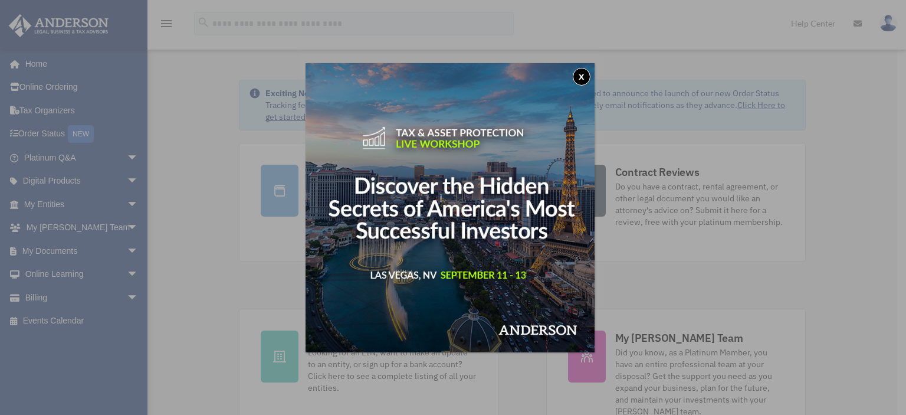
drag, startPoint x: 587, startPoint y: 71, endPoint x: 580, endPoint y: 72, distance: 6.6
click at [587, 71] on button "x" at bounding box center [582, 77] width 18 height 18
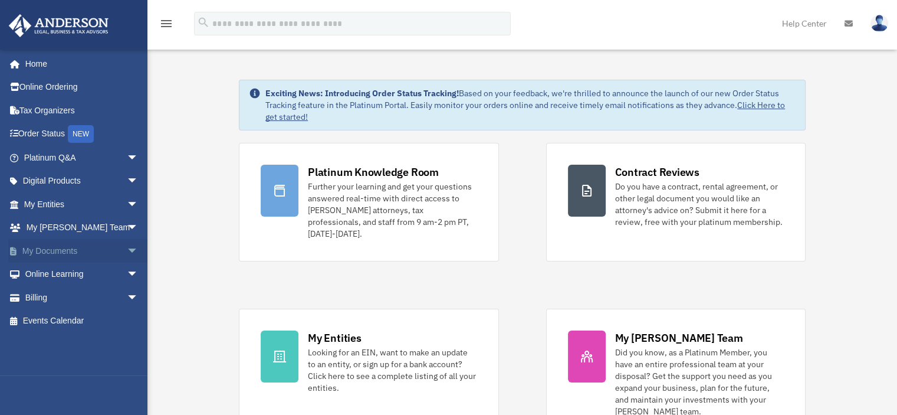
click at [76, 245] on link "My Documents arrow_drop_down" at bounding box center [82, 251] width 148 height 24
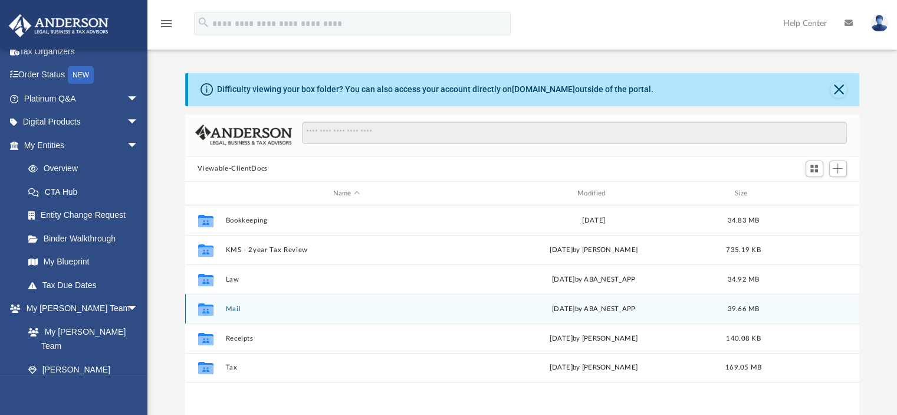
scroll to position [59, 0]
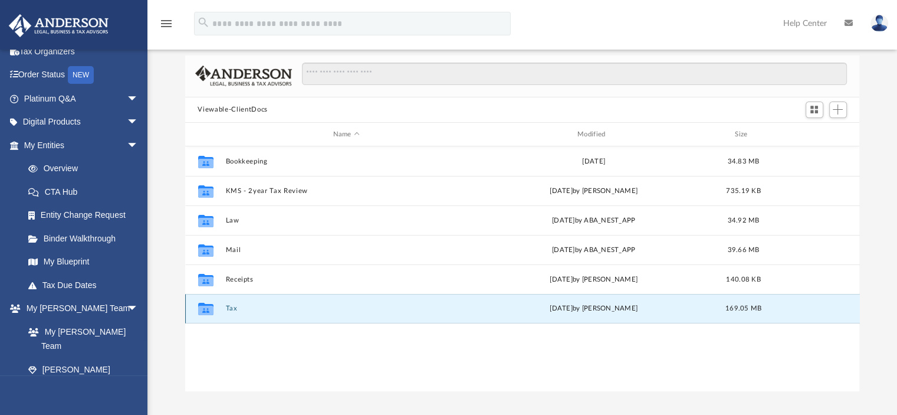
click at [236, 307] on button "Tax" at bounding box center [346, 309] width 242 height 8
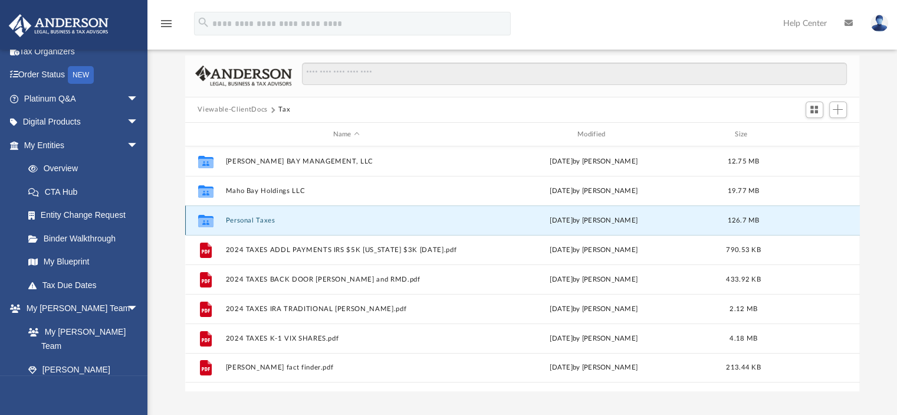
click at [255, 220] on button "Personal Taxes" at bounding box center [346, 221] width 242 height 8
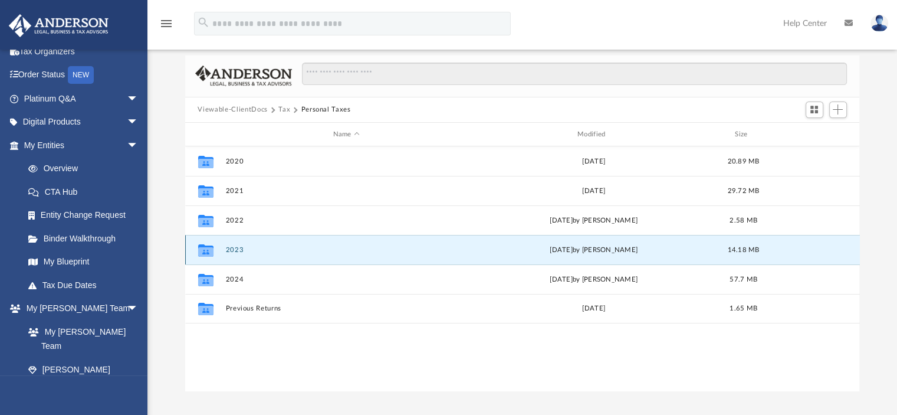
click at [239, 246] on button "2023" at bounding box center [346, 250] width 242 height 8
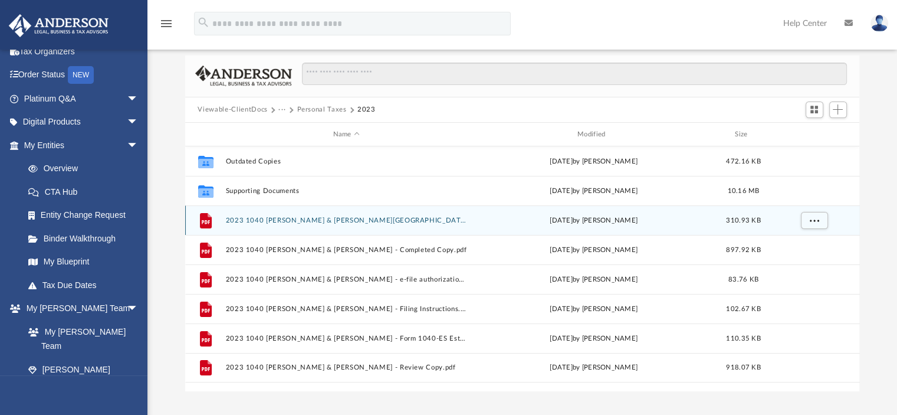
click at [252, 218] on button "2023 1040 [PERSON_NAME] & [PERSON_NAME][GEOGRAPHIC_DATA] - ([US_STATE] CITIES) …" at bounding box center [346, 221] width 242 height 8
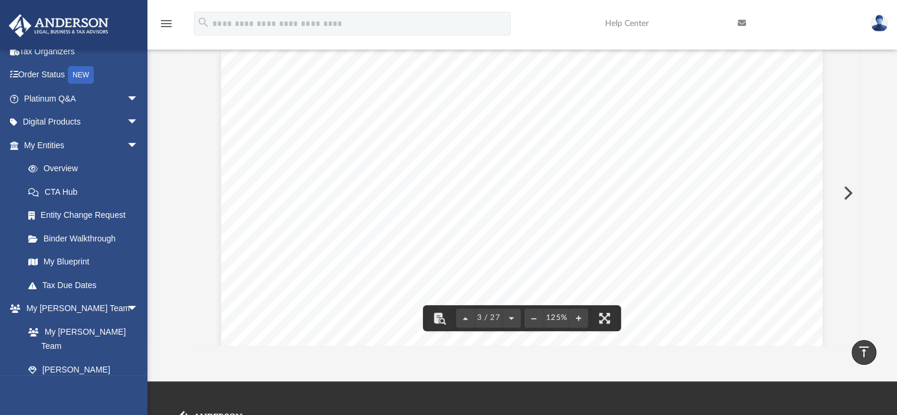
scroll to position [45, 0]
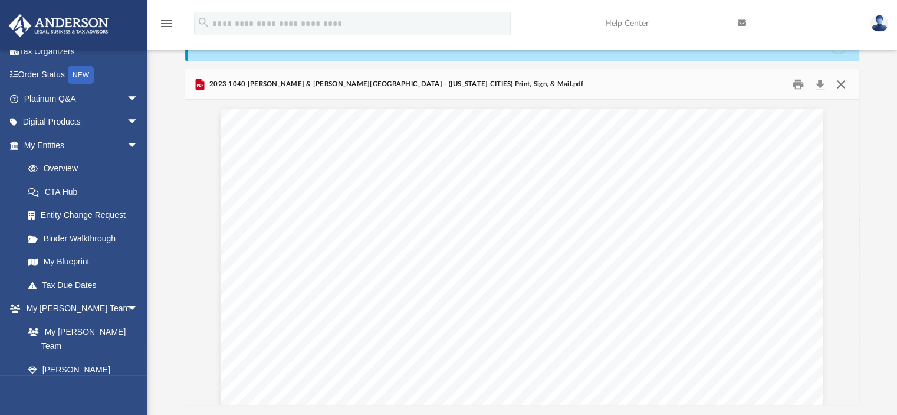
click at [843, 80] on button "Close" at bounding box center [841, 84] width 21 height 18
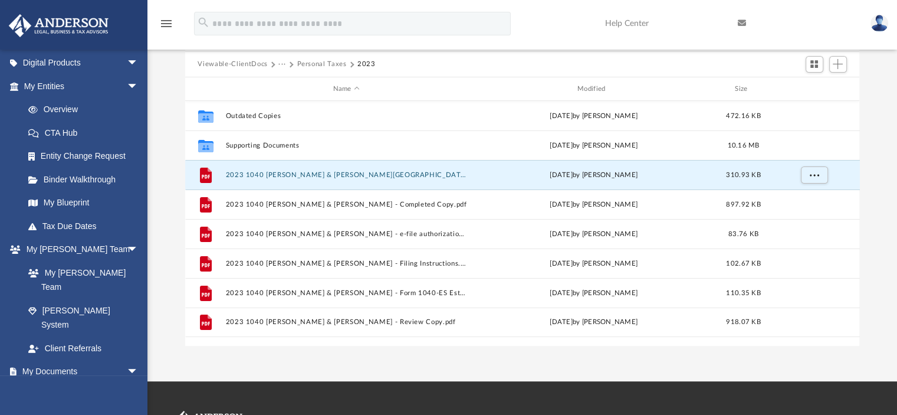
scroll to position [0, 0]
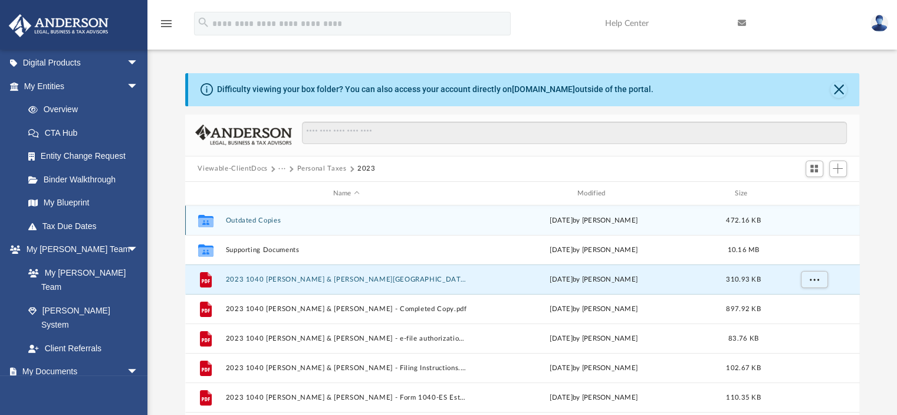
click at [266, 221] on button "Outdated Copies" at bounding box center [346, 221] width 242 height 8
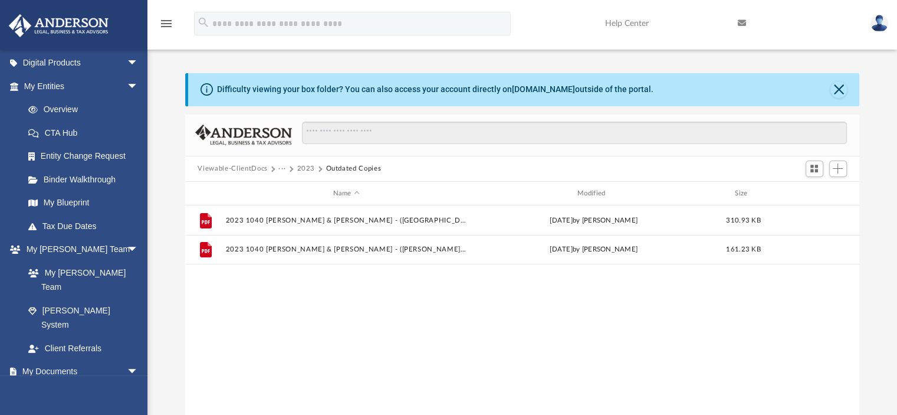
click at [292, 168] on span at bounding box center [291, 169] width 6 height 6
click at [319, 169] on span at bounding box center [320, 169] width 6 height 6
click at [317, 129] on input "Search files and folders" at bounding box center [574, 133] width 545 height 22
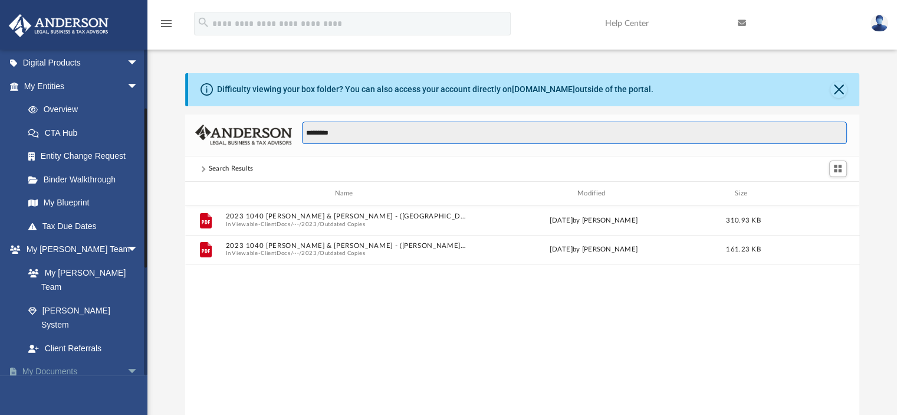
type input "*********"
click at [78, 360] on link "My Documents arrow_drop_down" at bounding box center [82, 372] width 148 height 24
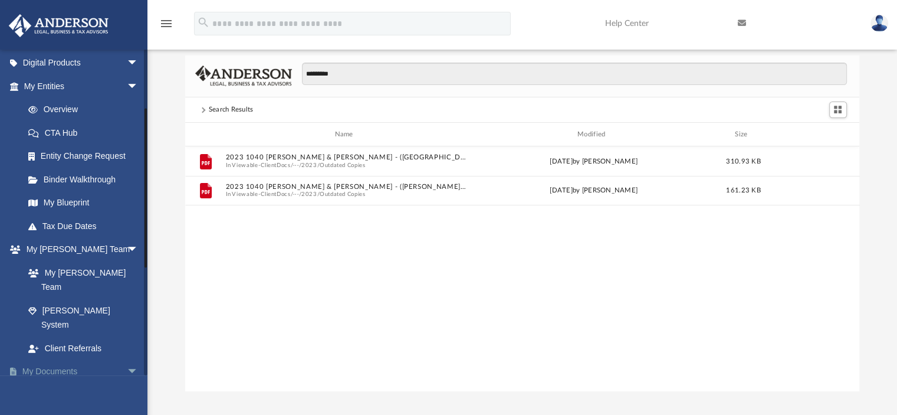
click at [63, 360] on link "My Documents arrow_drop_down" at bounding box center [82, 372] width 148 height 24
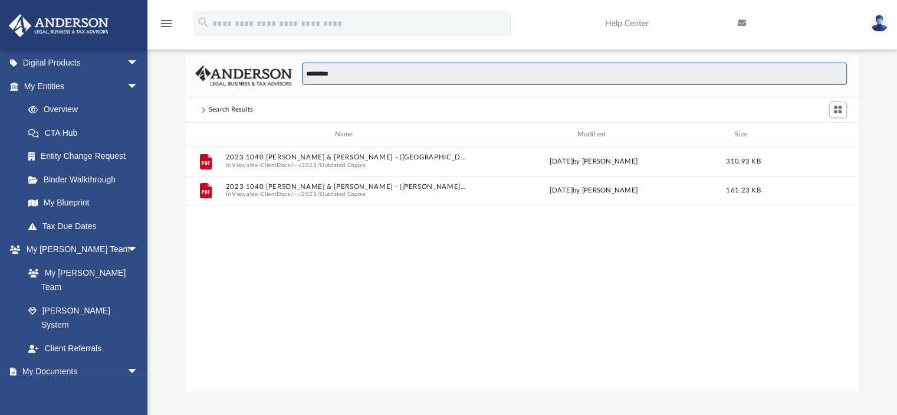
drag, startPoint x: 340, startPoint y: 73, endPoint x: 299, endPoint y: 73, distance: 41.3
click at [299, 73] on div "*********" at bounding box center [569, 80] width 555 height 34
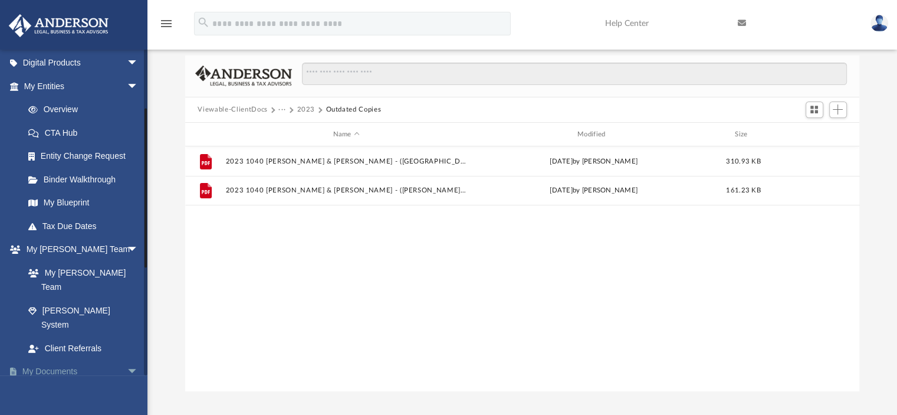
click at [127, 360] on span "arrow_drop_down" at bounding box center [139, 372] width 24 height 24
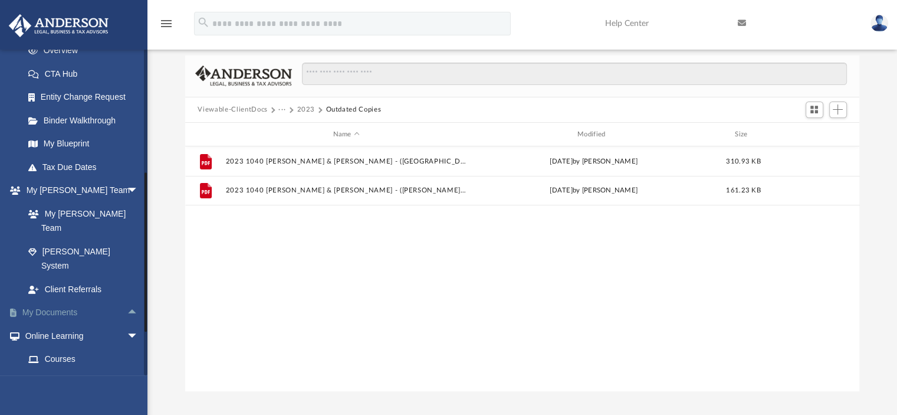
click at [76, 301] on link "My Documents arrow_drop_up" at bounding box center [82, 313] width 148 height 24
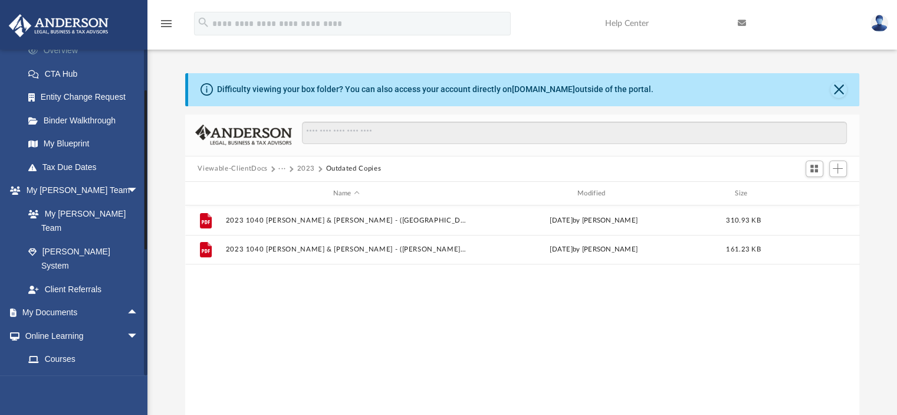
scroll to position [59, 0]
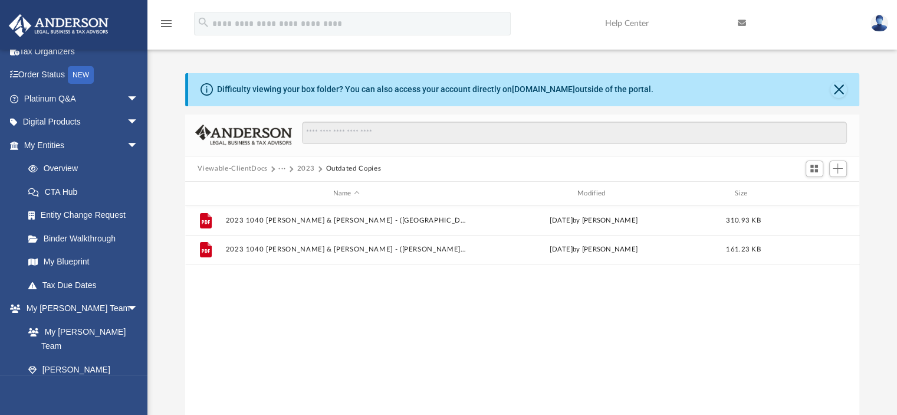
click at [64, 24] on img at bounding box center [58, 25] width 107 height 23
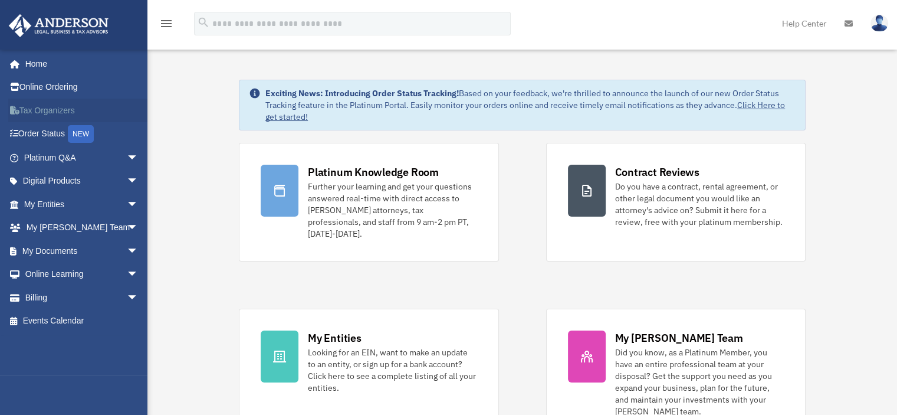
click at [61, 106] on link "Tax Organizers" at bounding box center [82, 111] width 148 height 24
click at [83, 250] on link "My Documents arrow_drop_down" at bounding box center [82, 251] width 148 height 24
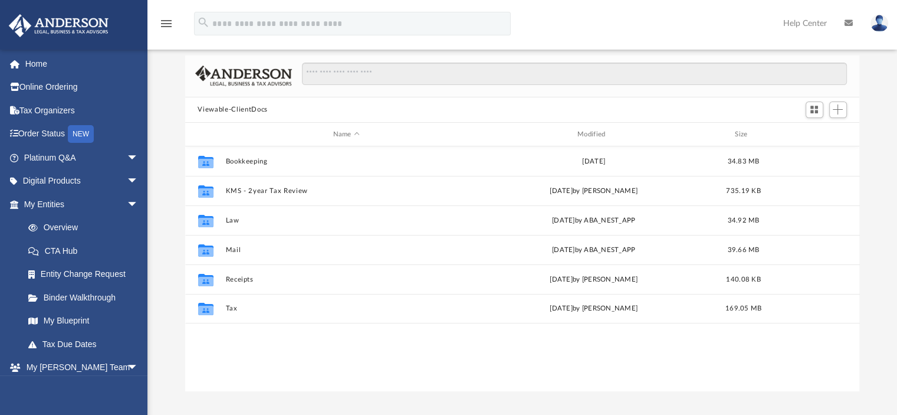
scroll to position [118, 0]
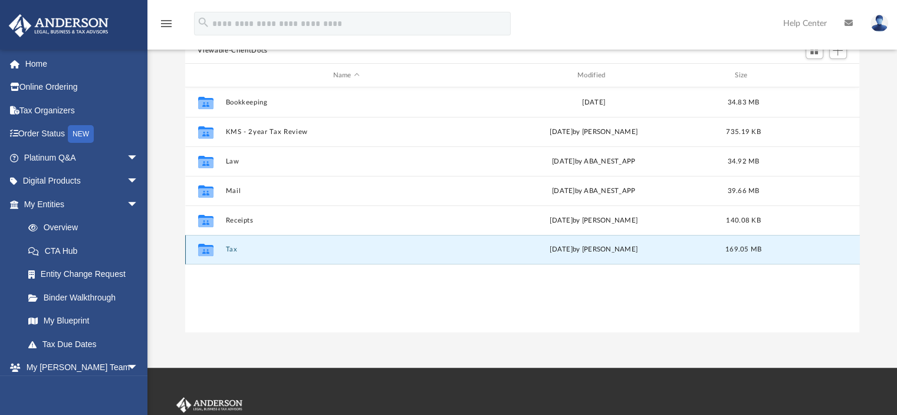
click at [231, 249] on button "Tax" at bounding box center [346, 250] width 242 height 8
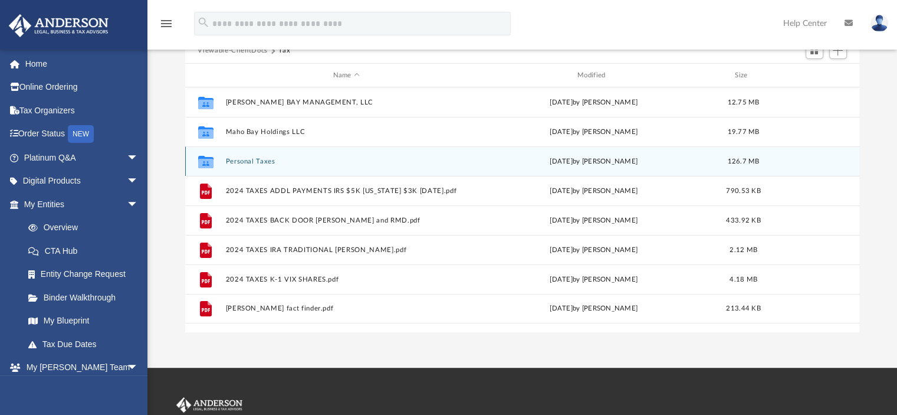
click at [248, 158] on button "Personal Taxes" at bounding box center [346, 162] width 242 height 8
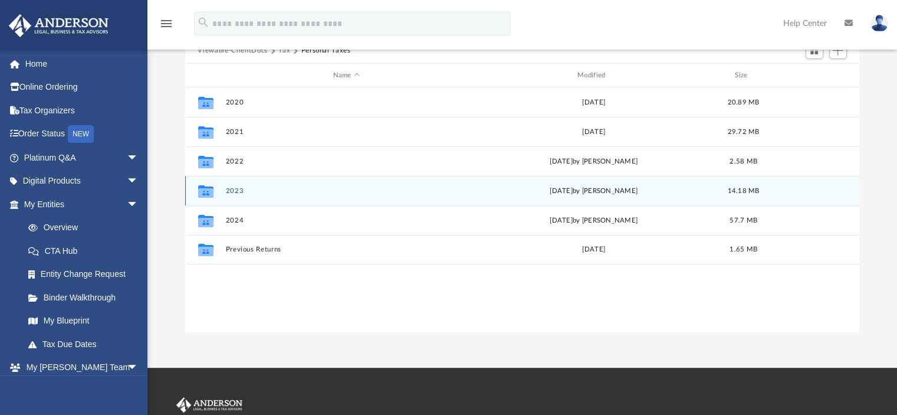
click at [234, 188] on button "2023" at bounding box center [346, 191] width 242 height 8
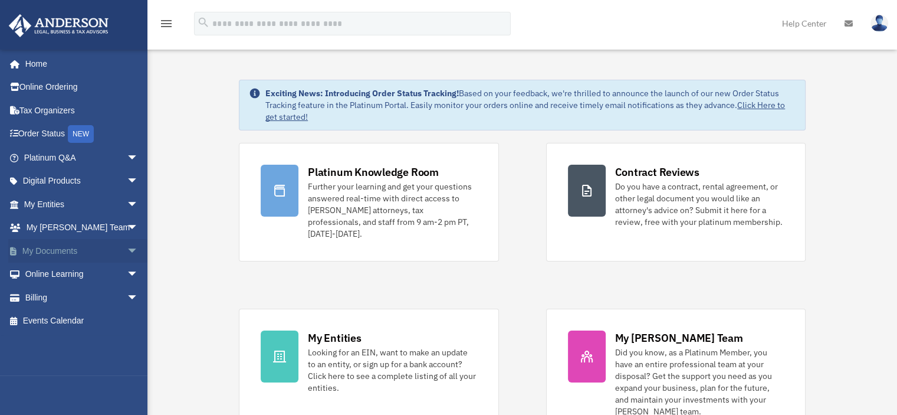
click at [92, 247] on link "My Documents arrow_drop_down" at bounding box center [82, 251] width 148 height 24
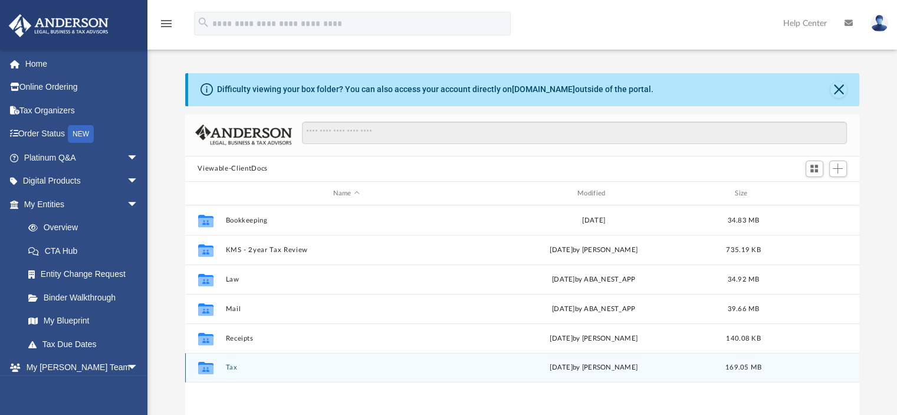
scroll to position [59, 0]
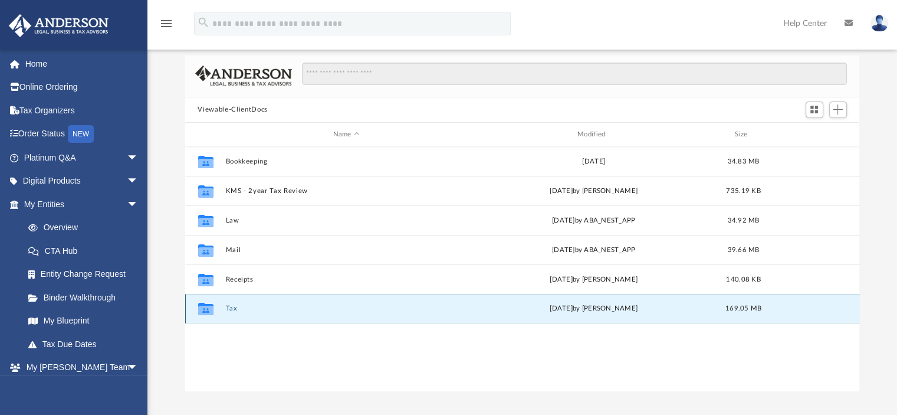
click at [234, 306] on button "Tax" at bounding box center [346, 309] width 242 height 8
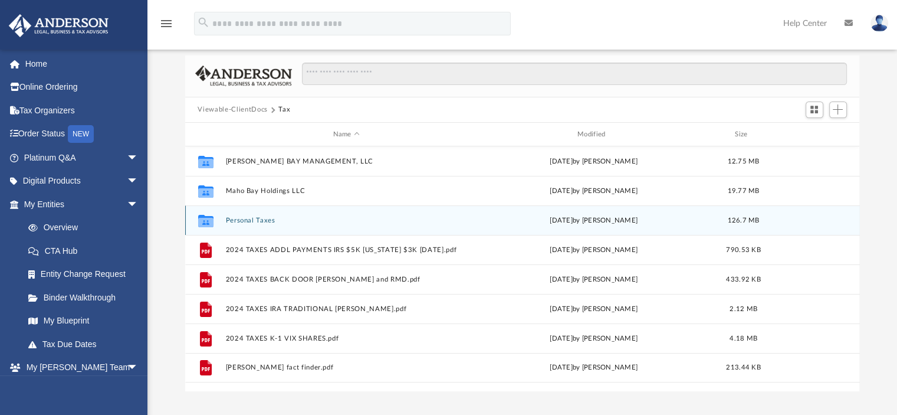
click at [261, 217] on button "Personal Taxes" at bounding box center [346, 221] width 242 height 8
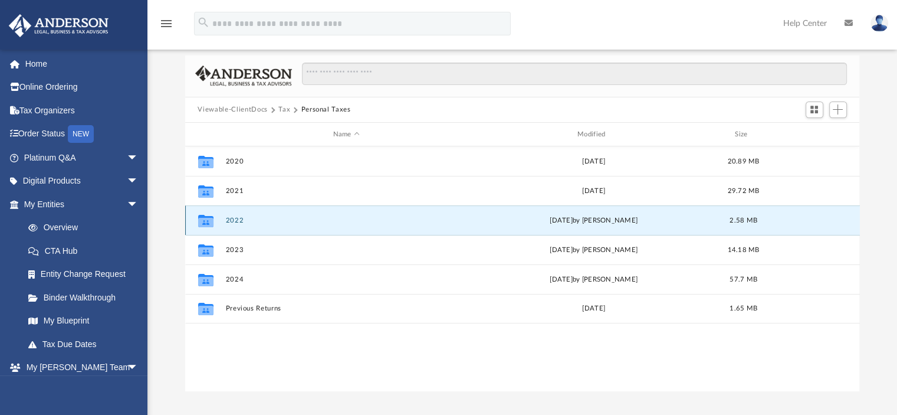
click at [238, 218] on button "2022" at bounding box center [346, 221] width 242 height 8
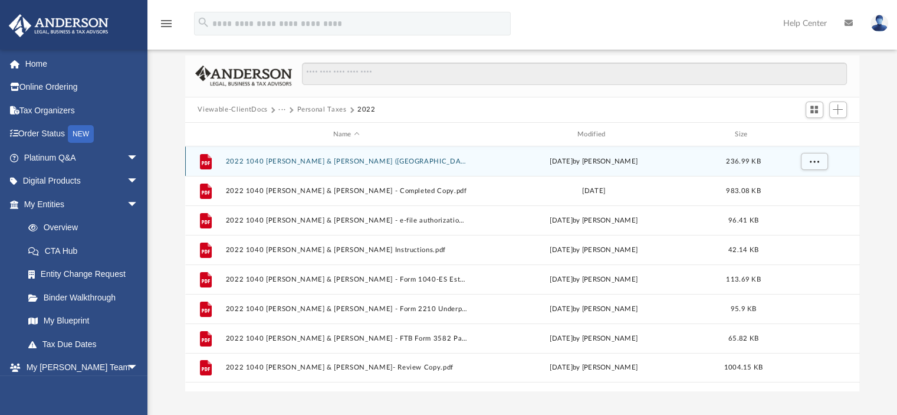
click at [245, 159] on button "2022 1040 Lange, Barry & Hawes, Sandy (Columbus) Print, Sign, Mail.pdf" at bounding box center [346, 162] width 242 height 8
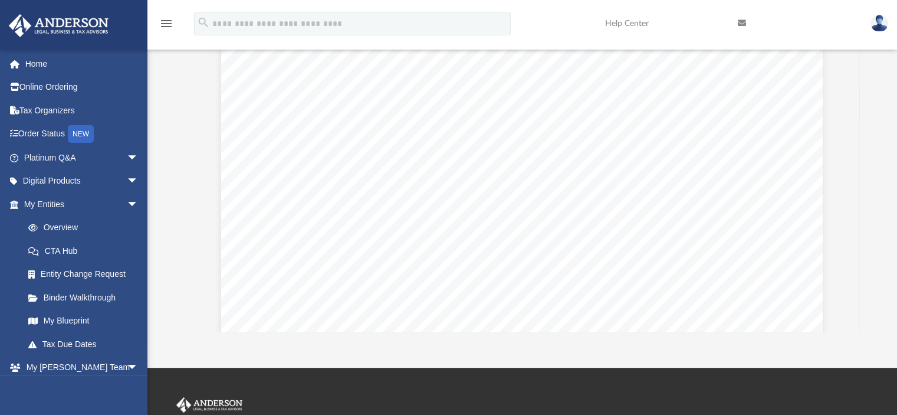
scroll to position [7376, 0]
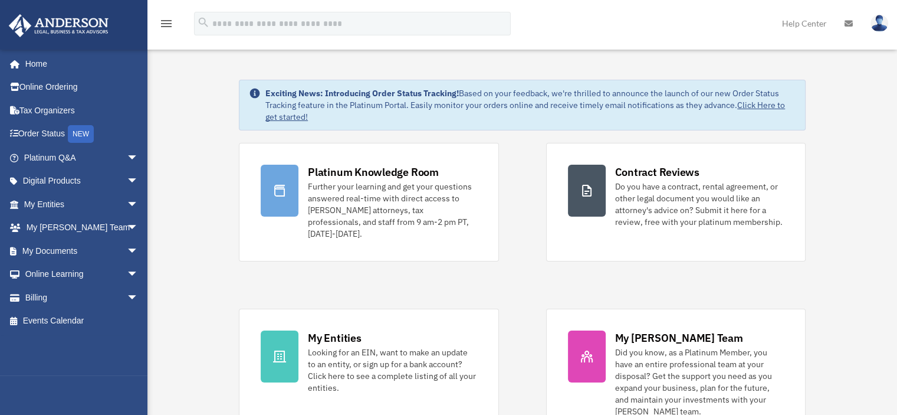
drag, startPoint x: 0, startPoint y: 0, endPoint x: 166, endPoint y: 23, distance: 167.4
click at [166, 23] on icon "menu" at bounding box center [166, 24] width 14 height 14
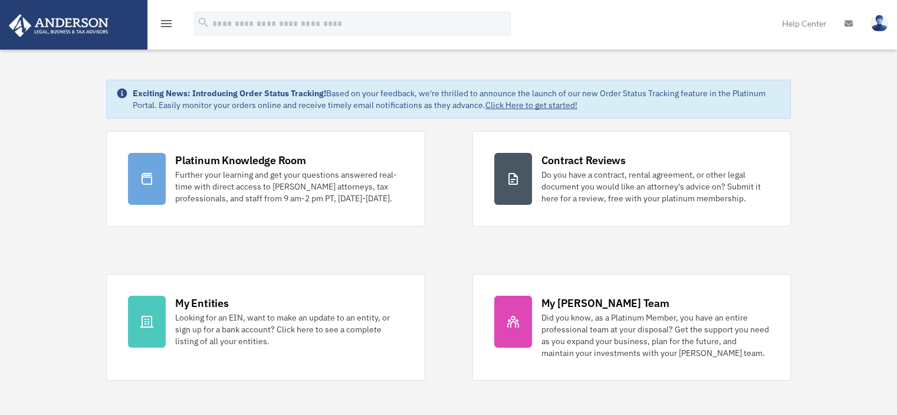
click at [166, 23] on icon "menu" at bounding box center [166, 24] width 14 height 14
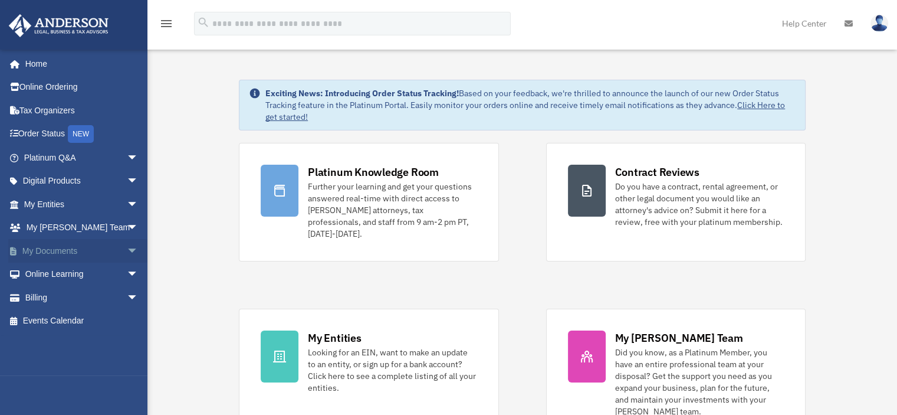
click at [69, 247] on link "My Documents arrow_drop_down" at bounding box center [82, 251] width 148 height 24
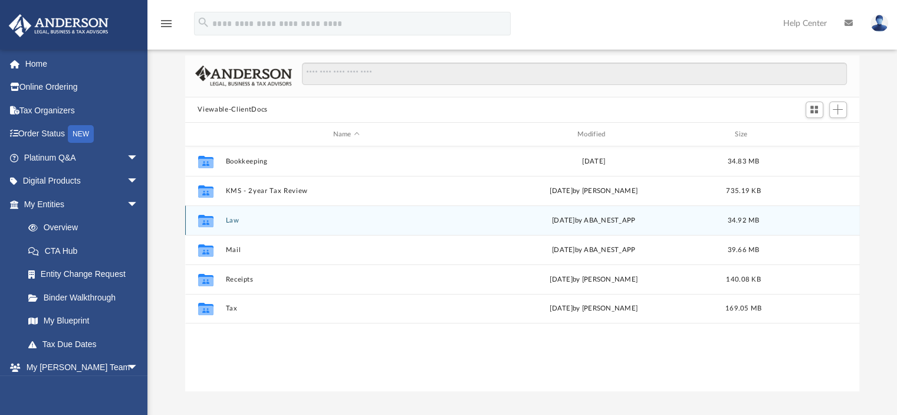
scroll to position [118, 0]
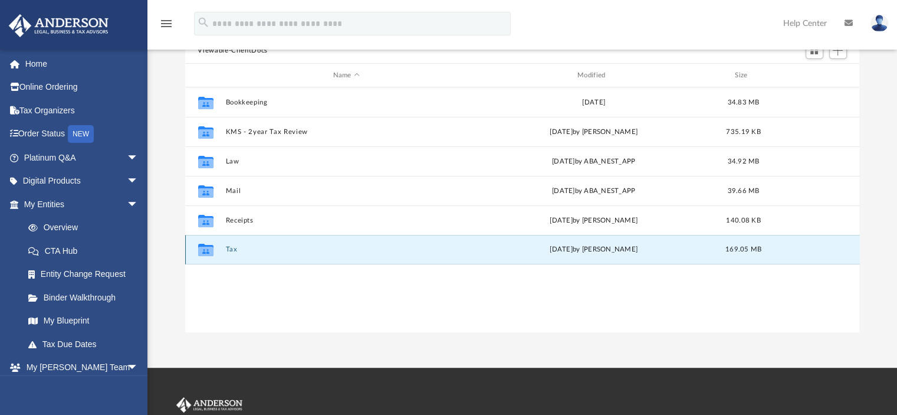
click at [228, 246] on button "Tax" at bounding box center [346, 250] width 242 height 8
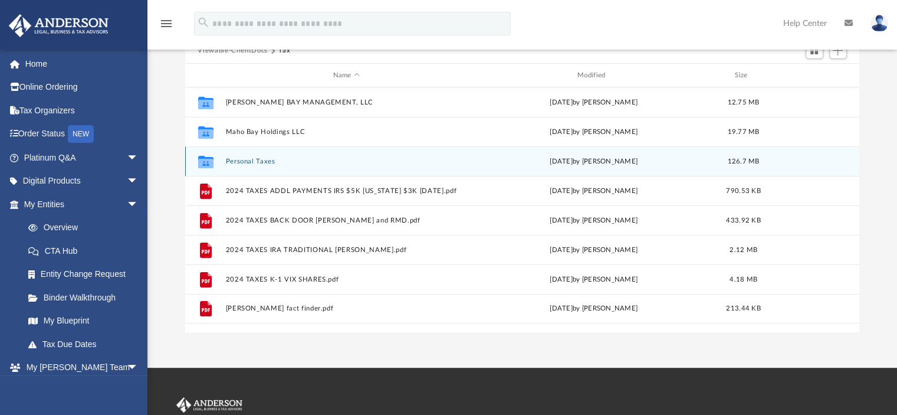
click at [248, 158] on button "Personal Taxes" at bounding box center [346, 162] width 242 height 8
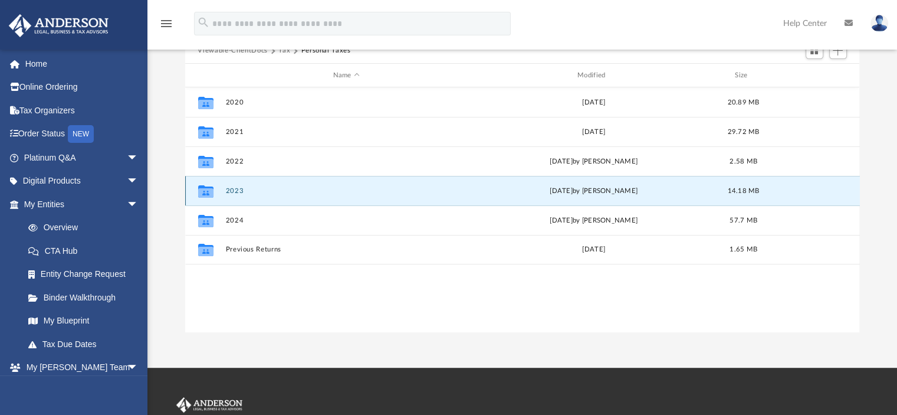
click at [238, 187] on button "2023" at bounding box center [346, 191] width 242 height 8
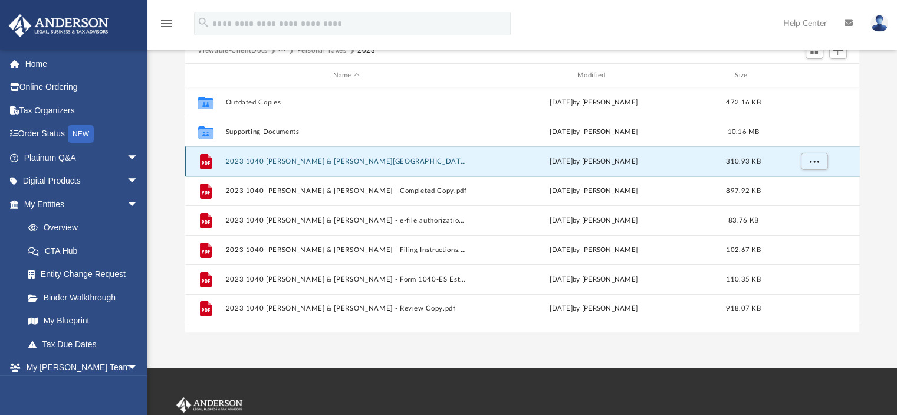
click at [246, 159] on button "2023 1040 Lange, Barry & Hawes, Sandy - (OHIO CITIES) Print, Sign, & Mail.pdf" at bounding box center [346, 162] width 242 height 8
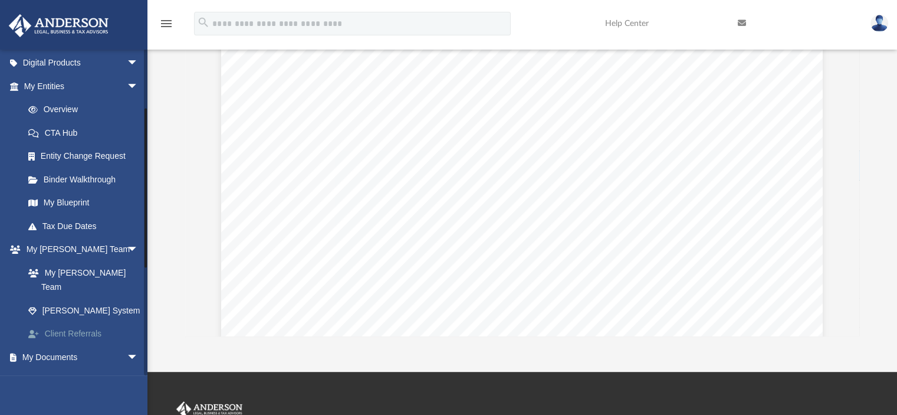
scroll to position [236, 0]
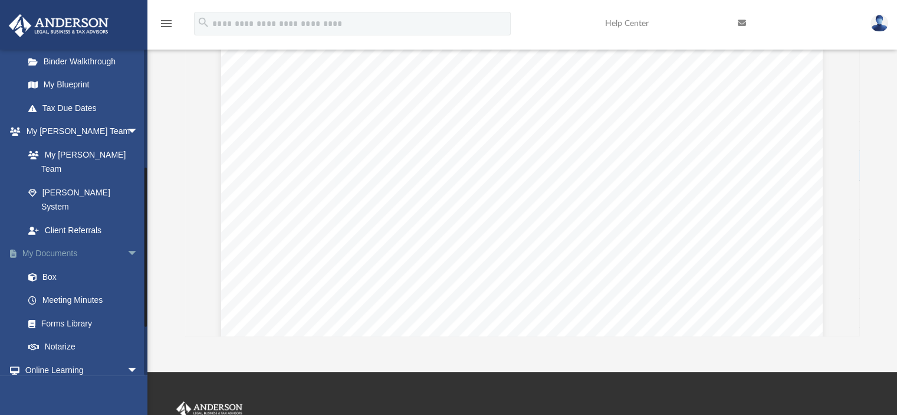
click at [60, 242] on link "My Documents arrow_drop_down" at bounding box center [82, 254] width 148 height 24
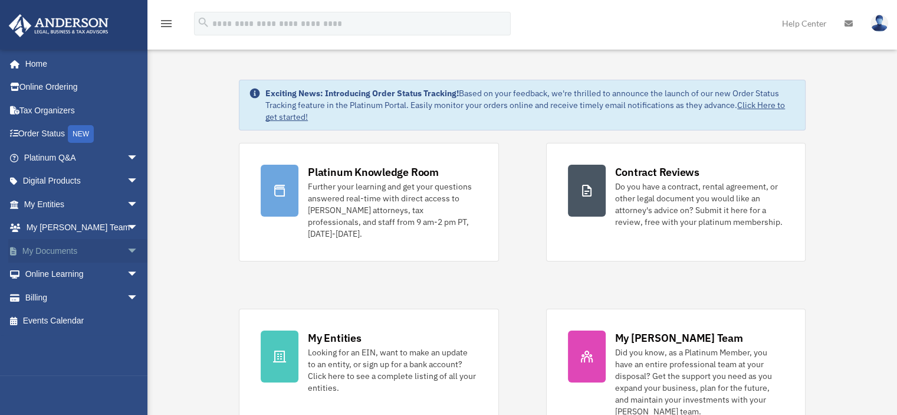
click at [72, 246] on link "My Documents arrow_drop_down" at bounding box center [82, 251] width 148 height 24
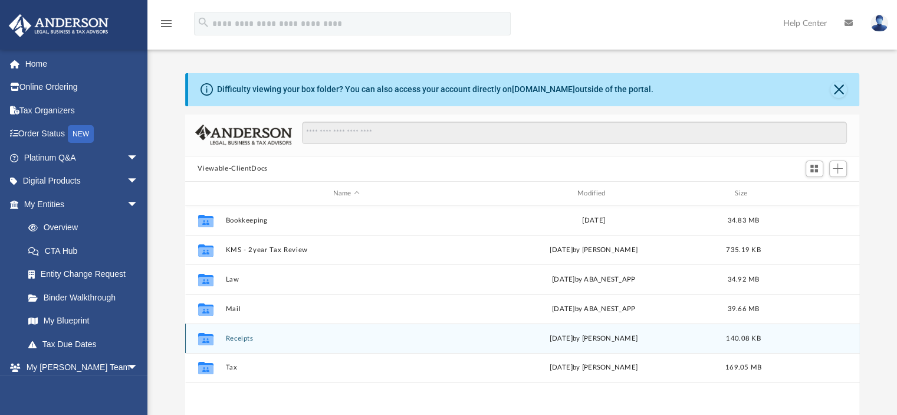
scroll to position [59, 0]
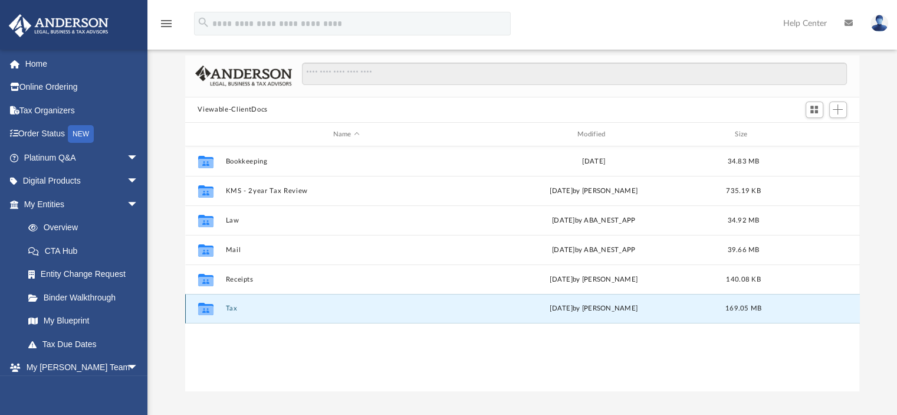
click at [229, 306] on button "Tax" at bounding box center [346, 309] width 242 height 8
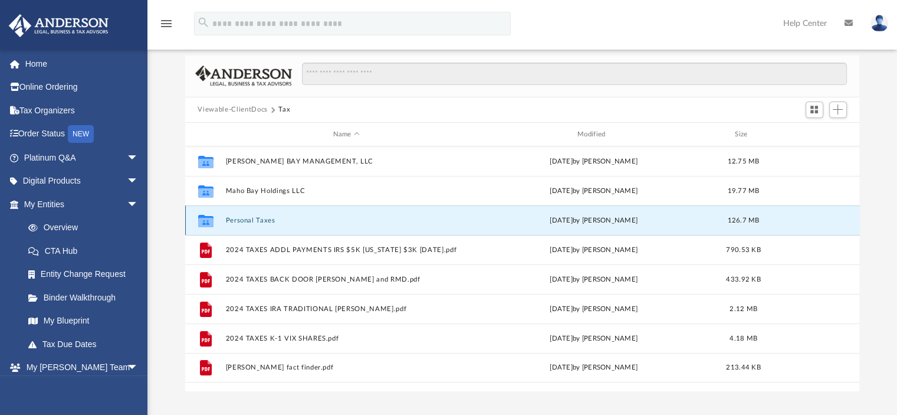
click at [248, 221] on button "Personal Taxes" at bounding box center [346, 221] width 242 height 8
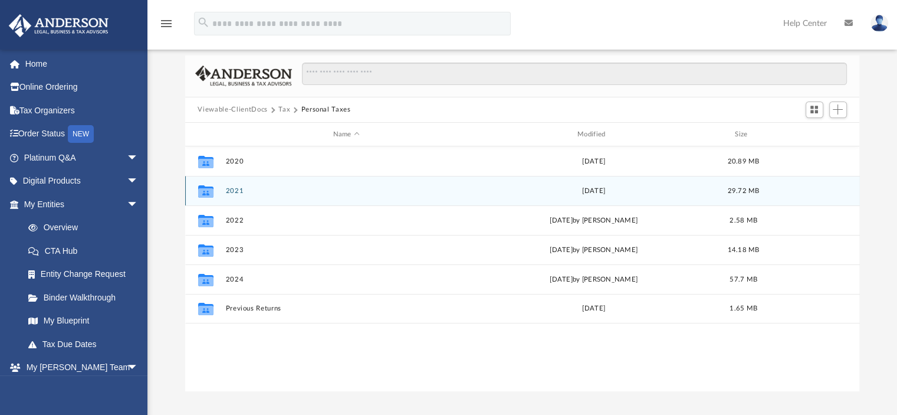
click at [240, 191] on button "2021" at bounding box center [346, 191] width 242 height 8
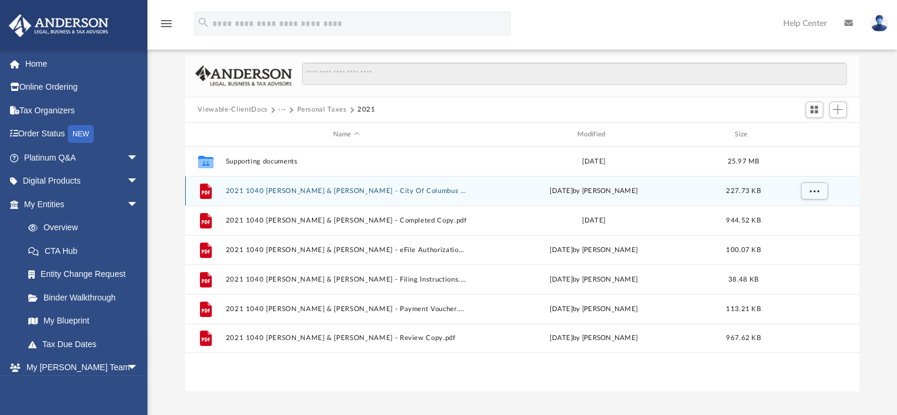
click at [245, 191] on button "2021 1040 Lange, Barry & Hawes, Sandy - City Of Columbus - PRINT, SIGN, & MAIL.…" at bounding box center [346, 191] width 242 height 8
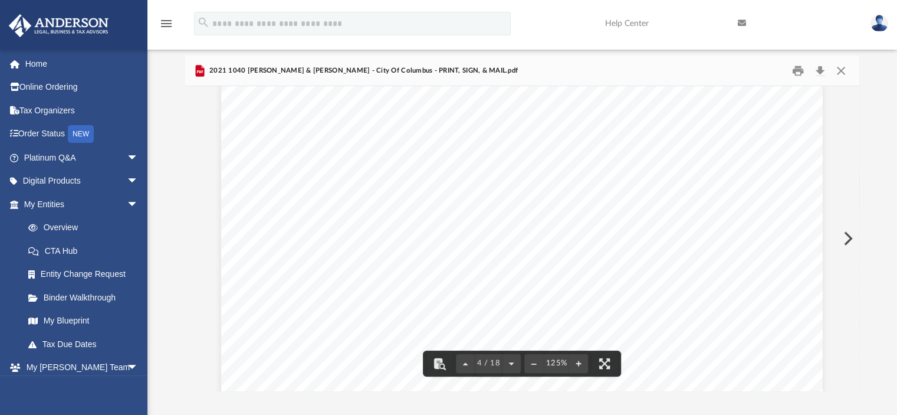
scroll to position [2596, 0]
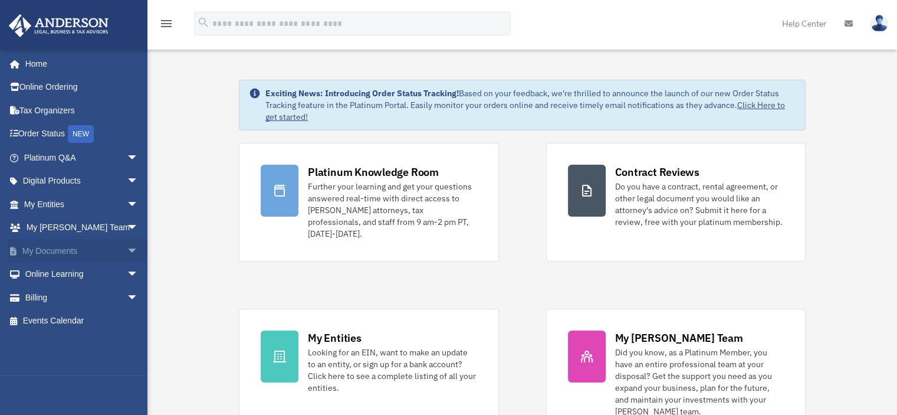
click at [76, 247] on link "My Documents arrow_drop_down" at bounding box center [82, 251] width 148 height 24
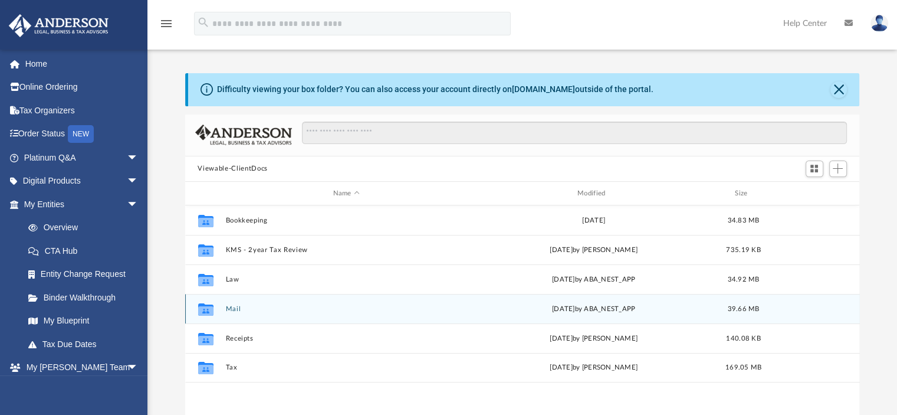
scroll to position [59, 0]
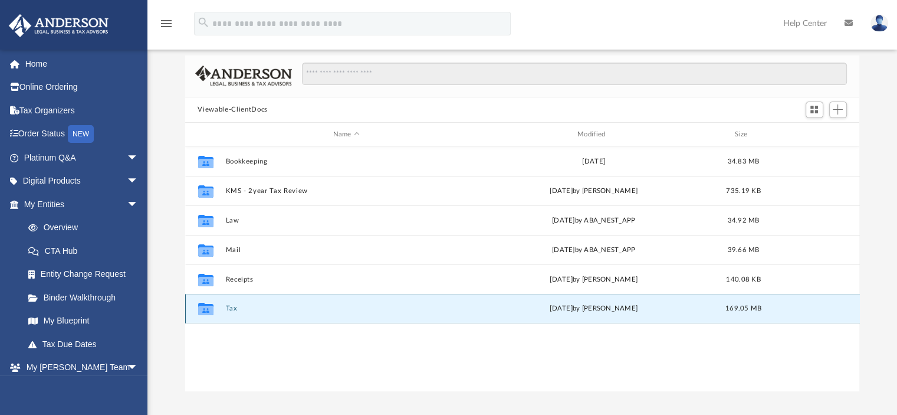
click at [232, 306] on button "Tax" at bounding box center [346, 309] width 242 height 8
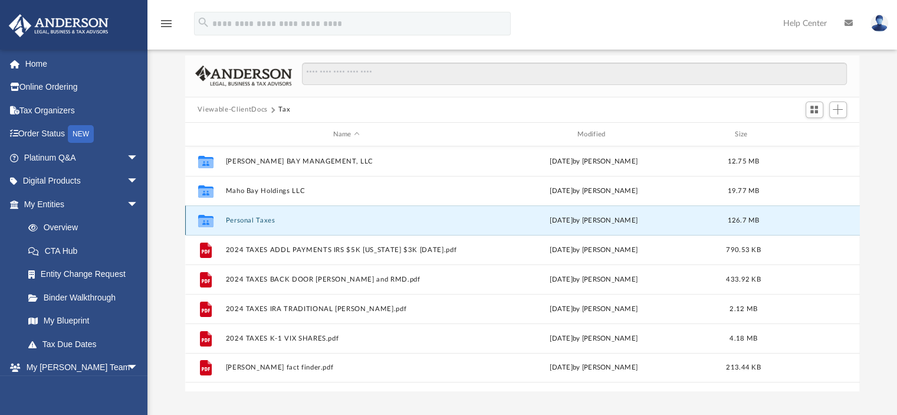
click at [248, 221] on button "Personal Taxes" at bounding box center [346, 221] width 242 height 8
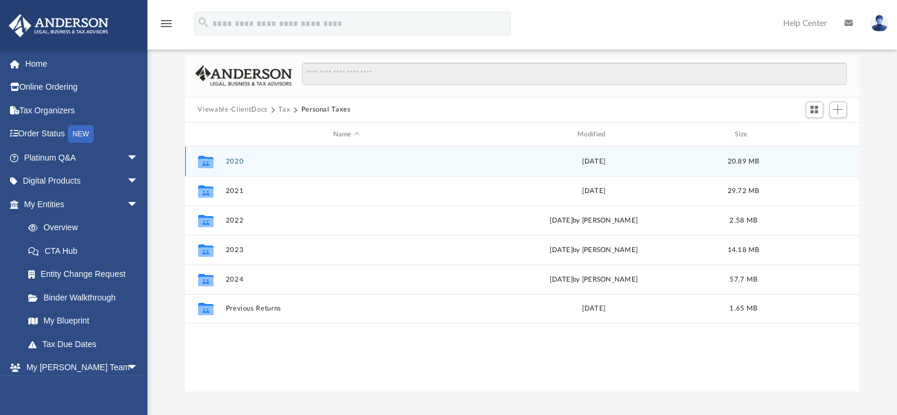
click at [236, 160] on button "2020" at bounding box center [346, 162] width 242 height 8
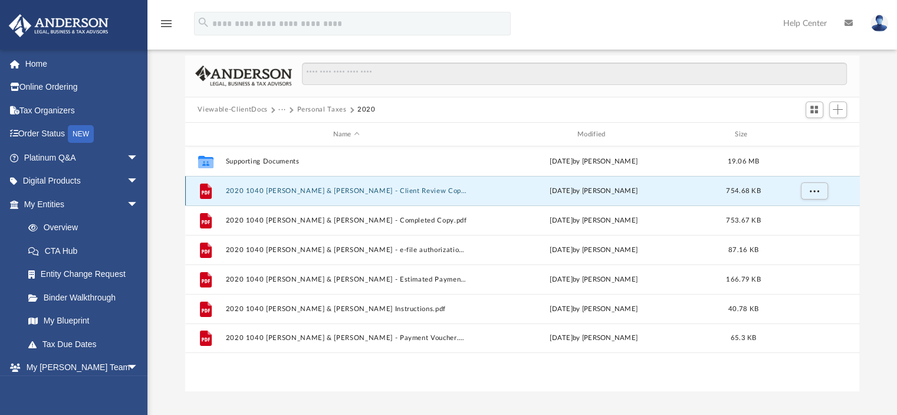
click at [238, 189] on button "2020 1040 [PERSON_NAME] & [PERSON_NAME] - Client Review Copy.pdf" at bounding box center [346, 191] width 242 height 8
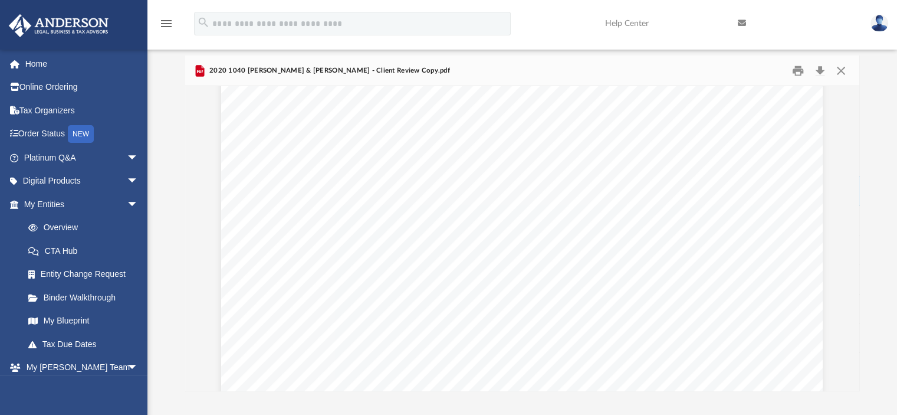
scroll to position [0, 0]
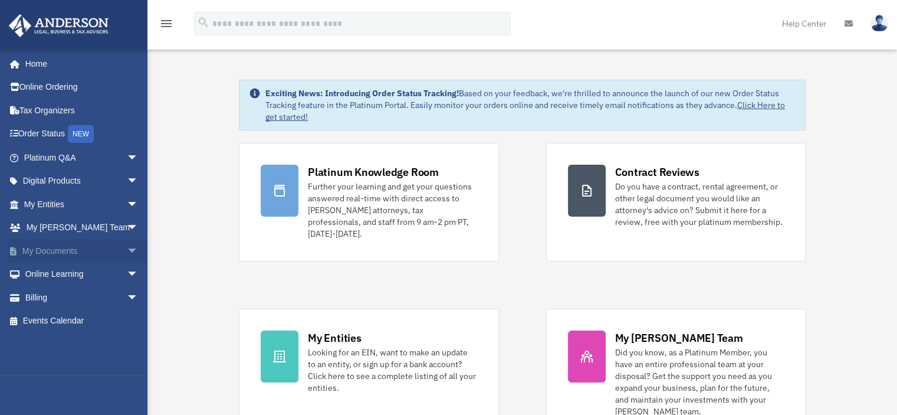
click at [71, 247] on link "My Documents arrow_drop_down" at bounding box center [82, 251] width 148 height 24
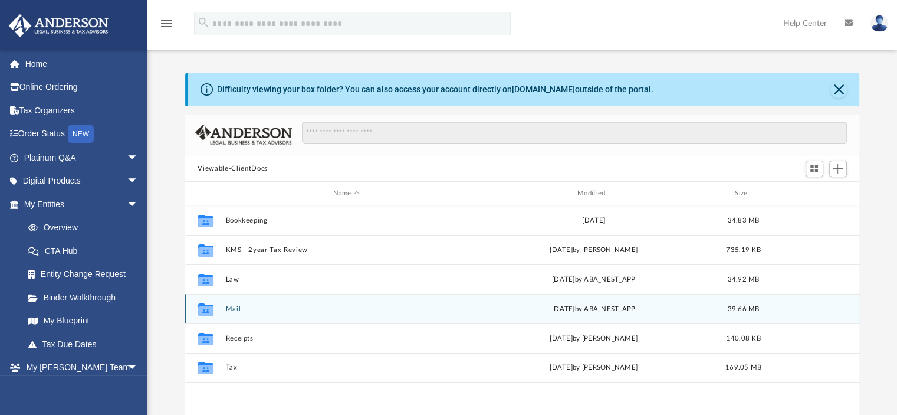
scroll to position [59, 0]
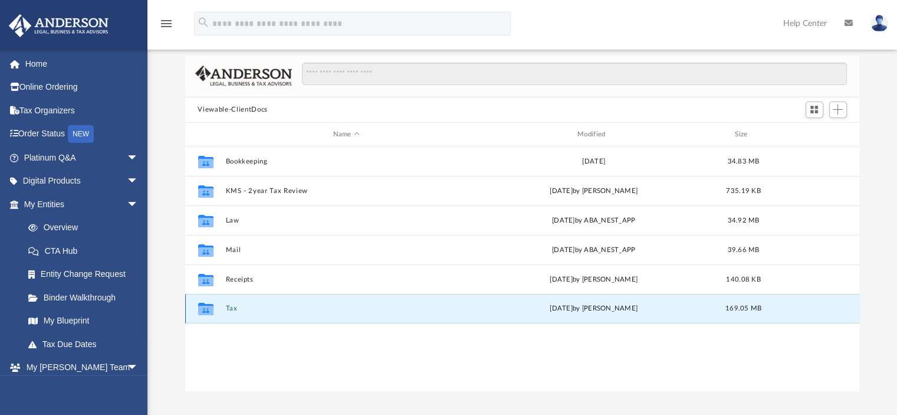
click at [229, 305] on button "Tax" at bounding box center [346, 309] width 242 height 8
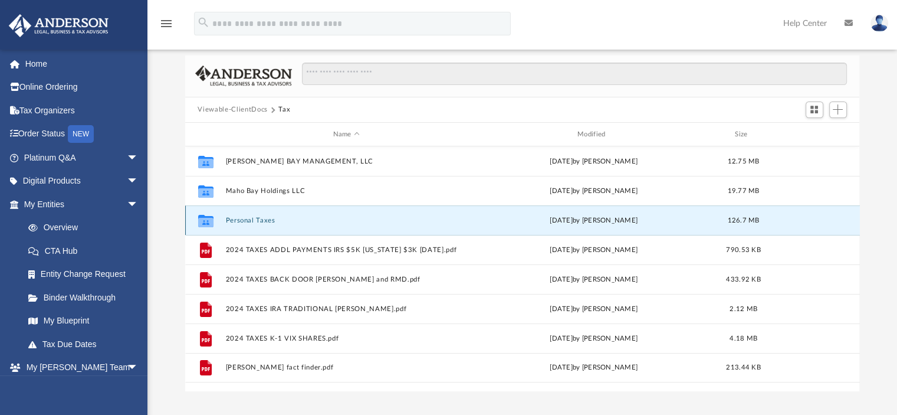
click at [243, 218] on button "Personal Taxes" at bounding box center [346, 221] width 242 height 8
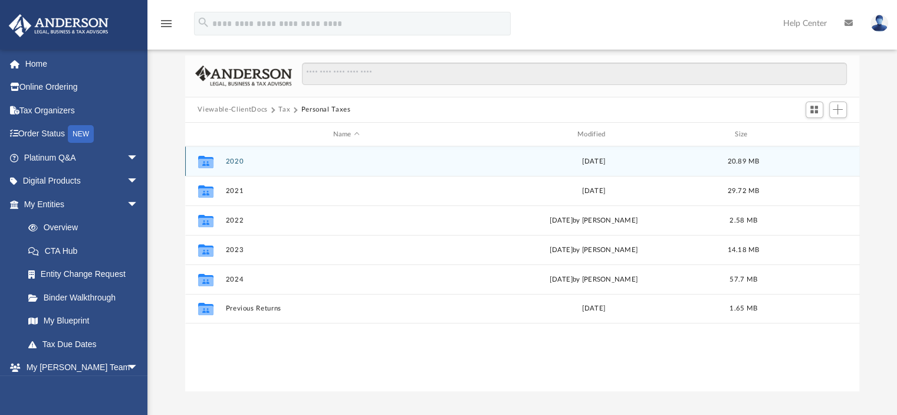
click at [232, 159] on button "2020" at bounding box center [346, 162] width 242 height 8
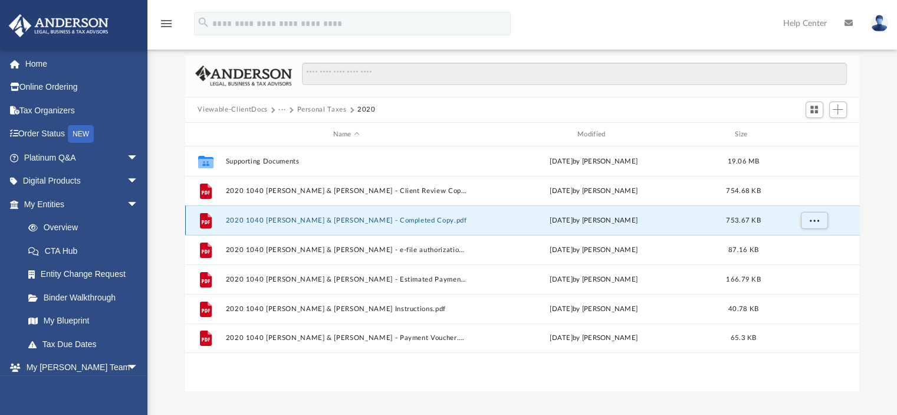
click at [375, 220] on button "2020 1040 [PERSON_NAME] & [PERSON_NAME] - Completed Copy.pdf" at bounding box center [346, 221] width 242 height 8
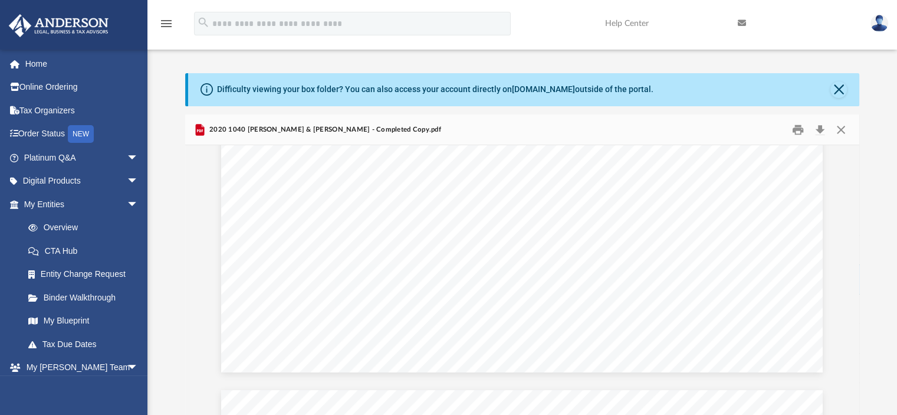
scroll to position [13748, 0]
click at [840, 127] on button "Close" at bounding box center [841, 129] width 21 height 18
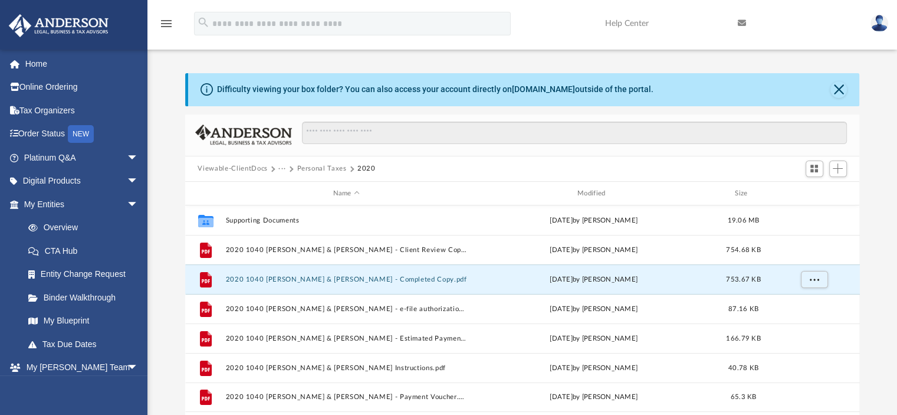
scroll to position [59, 0]
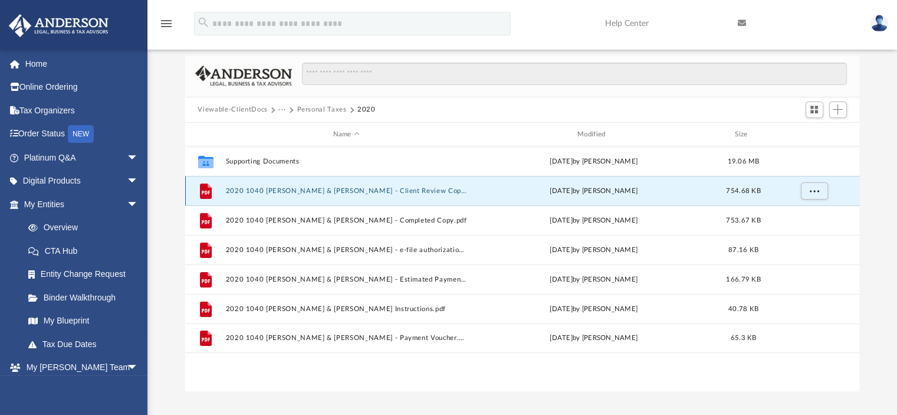
click at [286, 191] on button "2020 1040 Lange, Barry & Hawes, Sandy - Client Review Copy.pdf" at bounding box center [346, 191] width 242 height 8
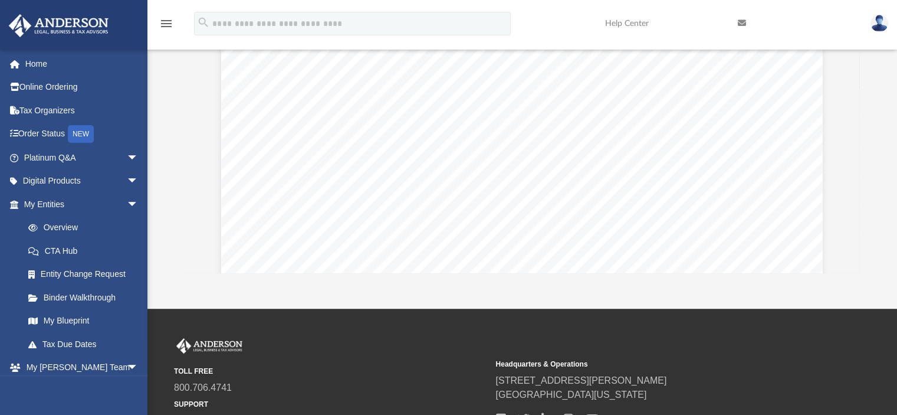
scroll to position [0, 0]
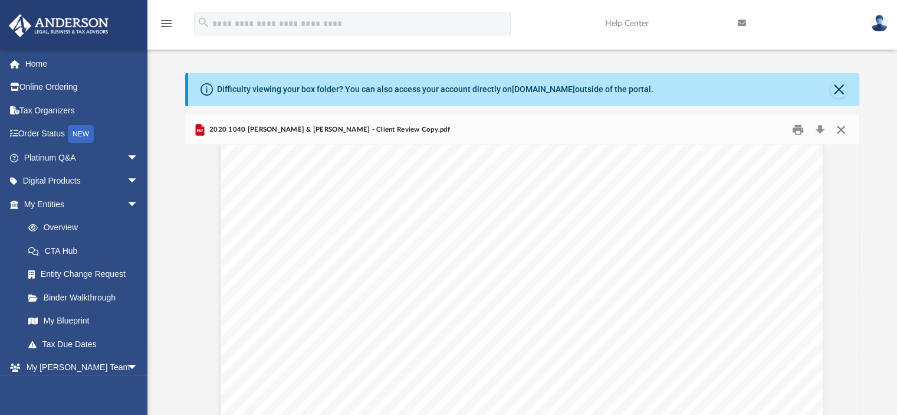
click at [839, 125] on button "Close" at bounding box center [841, 129] width 21 height 18
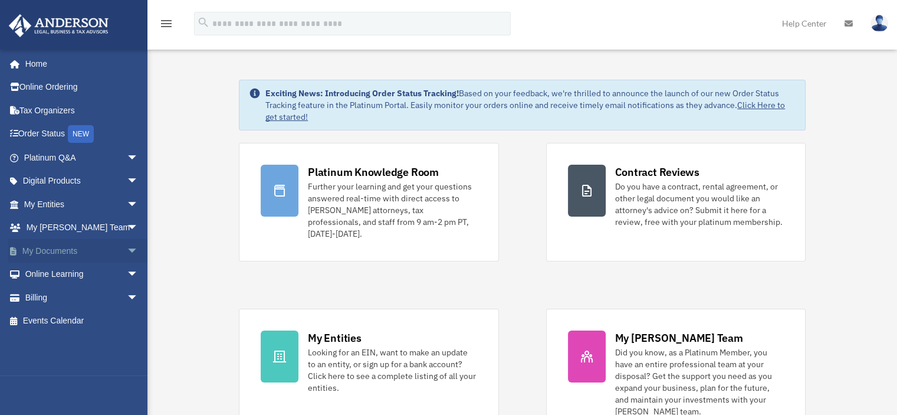
scroll to position [59, 0]
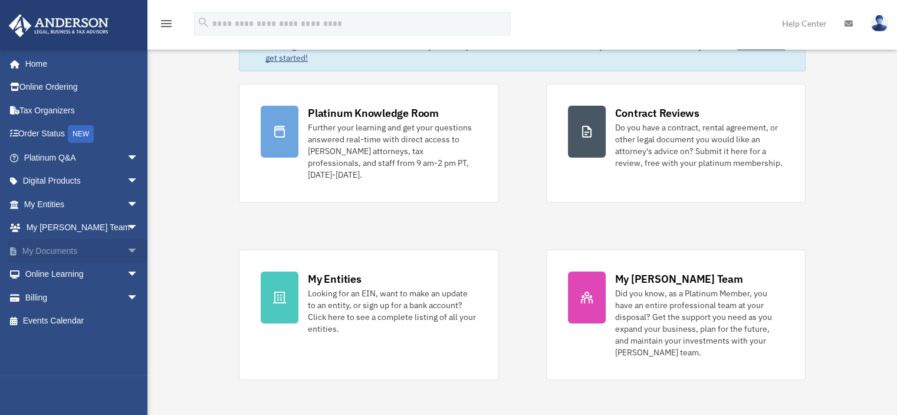
click at [77, 246] on link "My Documents arrow_drop_down" at bounding box center [82, 251] width 148 height 24
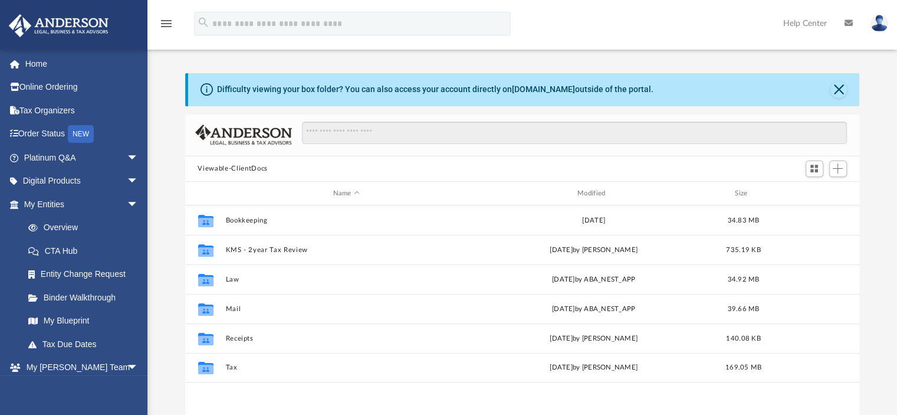
scroll to position [59, 0]
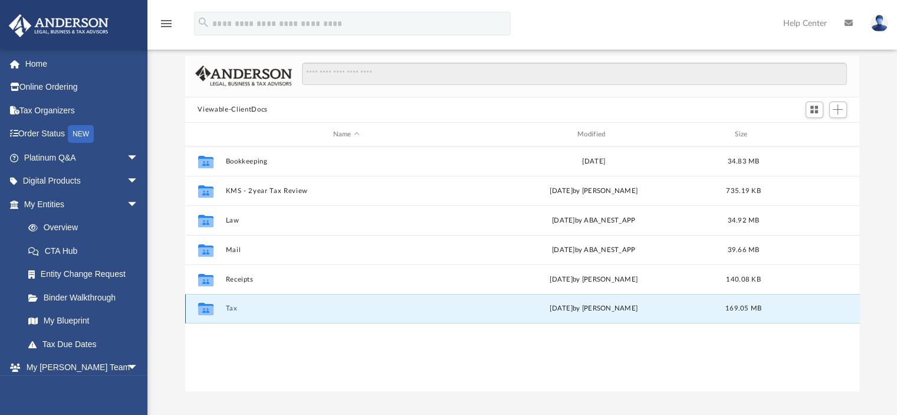
click at [227, 306] on button "Tax" at bounding box center [346, 309] width 242 height 8
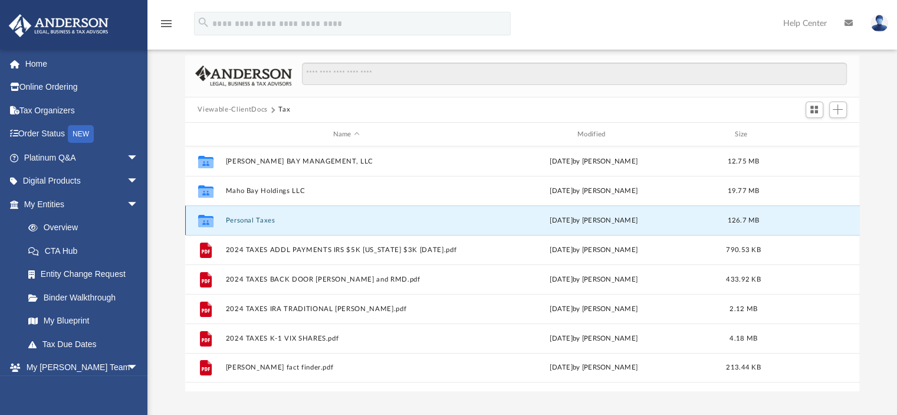
click at [241, 219] on button "Personal Taxes" at bounding box center [346, 221] width 242 height 8
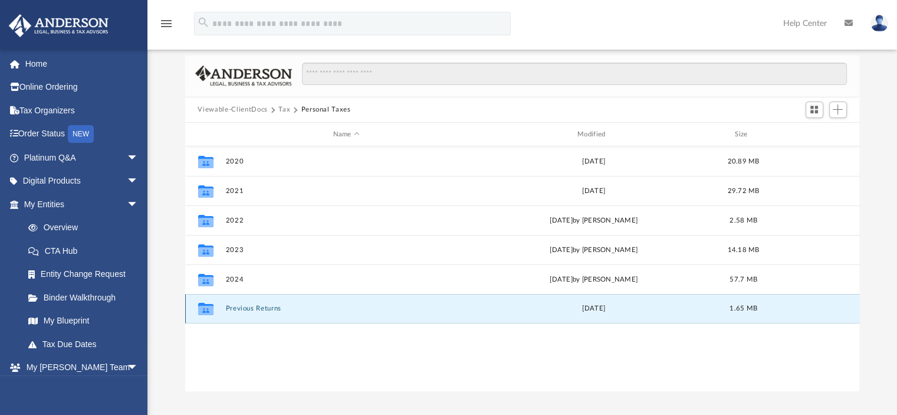
click at [250, 309] on button "Previous Returns" at bounding box center [346, 309] width 242 height 8
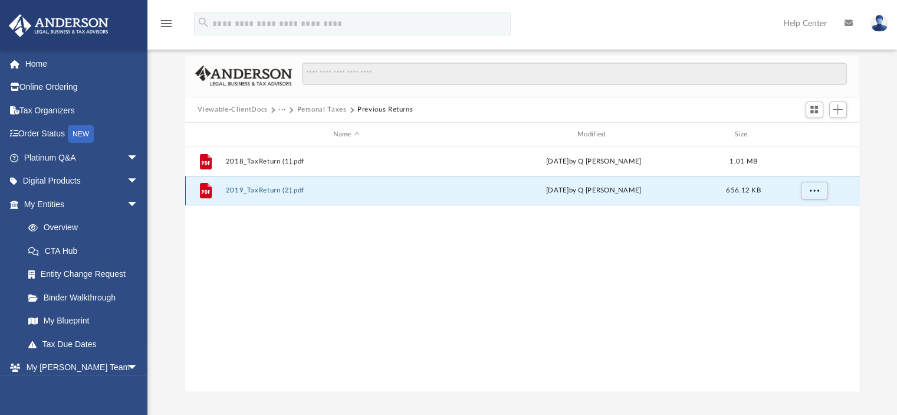
click at [255, 188] on button "2019_TaxReturn (2).pdf" at bounding box center [346, 191] width 242 height 8
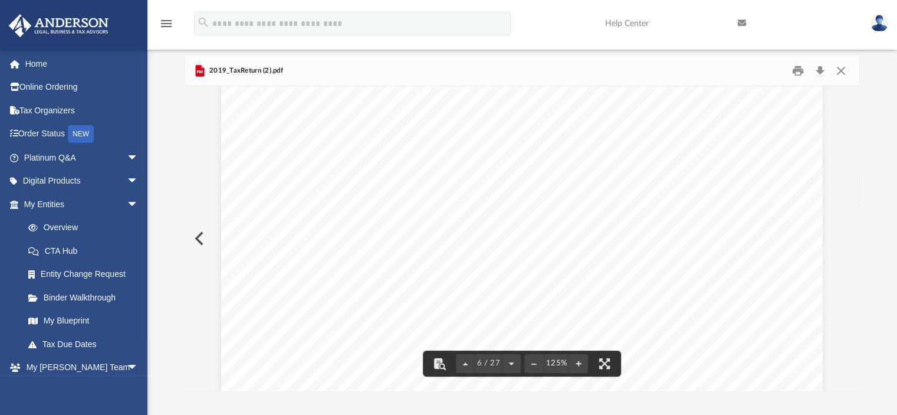
scroll to position [4071, 0]
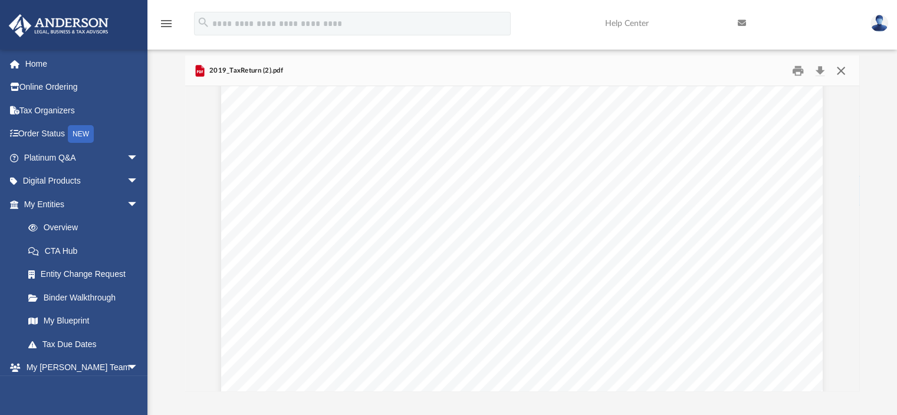
click at [838, 68] on button "Close" at bounding box center [841, 70] width 21 height 18
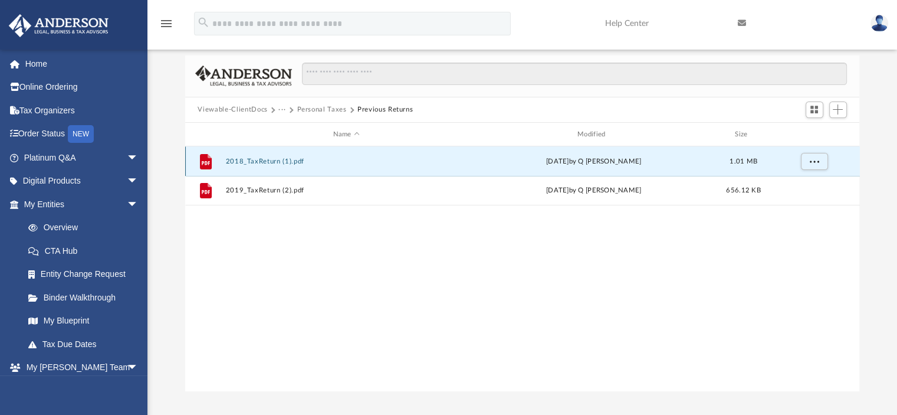
click at [270, 160] on button "2018_TaxReturn (1).pdf" at bounding box center [346, 162] width 242 height 8
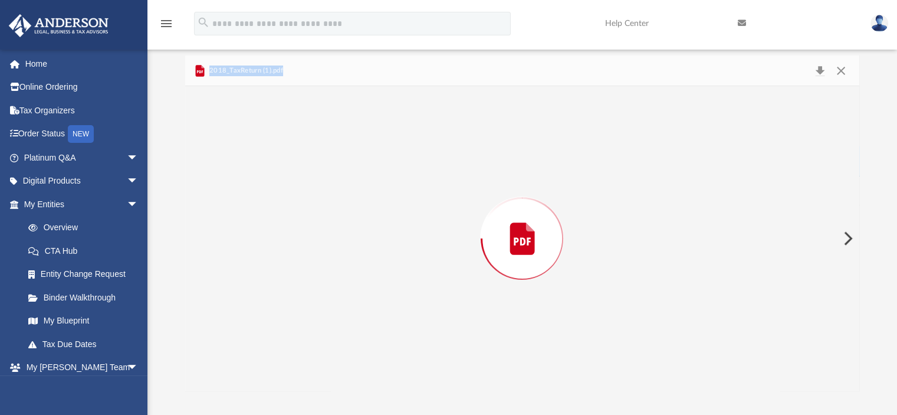
click at [270, 160] on div "Preview" at bounding box center [522, 238] width 675 height 304
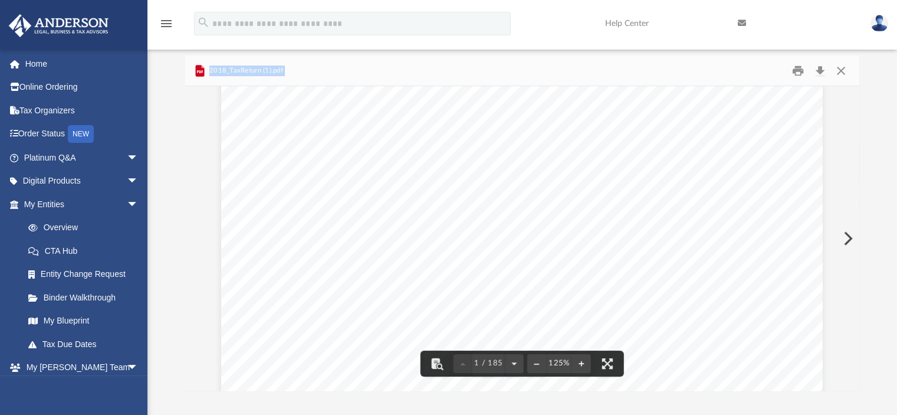
scroll to position [295, 0]
click at [548, 259] on div "Review your print out for checklist items." at bounding box center [522, 189] width 602 height 779
click at [819, 70] on button "Download" at bounding box center [820, 70] width 21 height 18
click at [840, 68] on button "Close" at bounding box center [841, 70] width 21 height 18
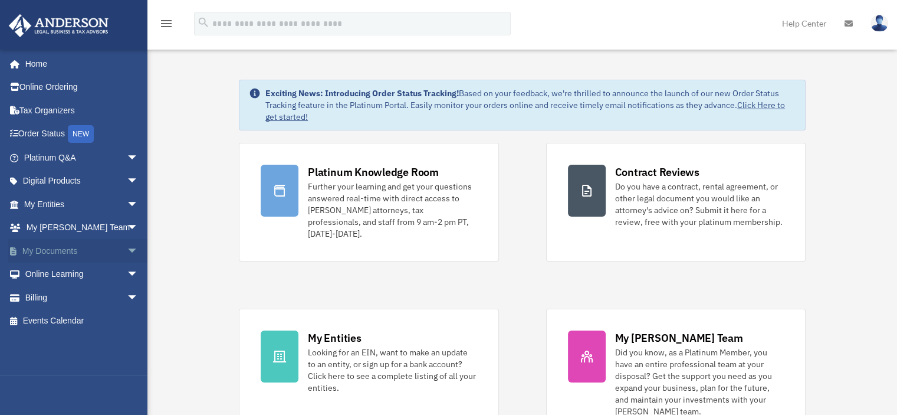
scroll to position [59, 0]
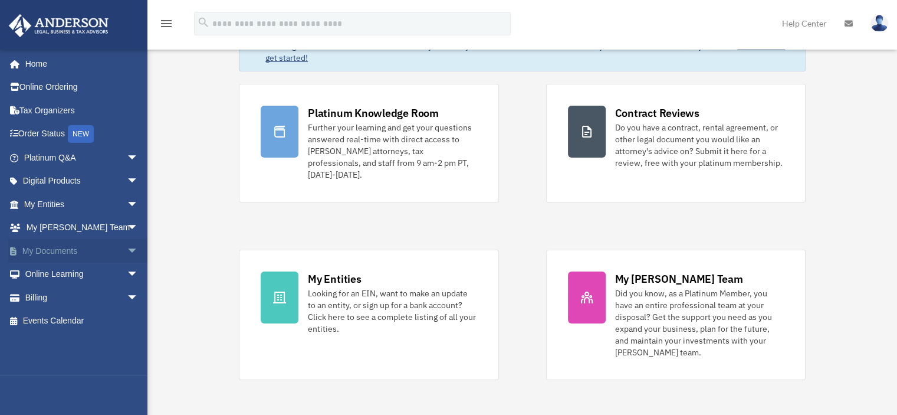
click at [53, 249] on link "My Documents arrow_drop_down" at bounding box center [82, 251] width 148 height 24
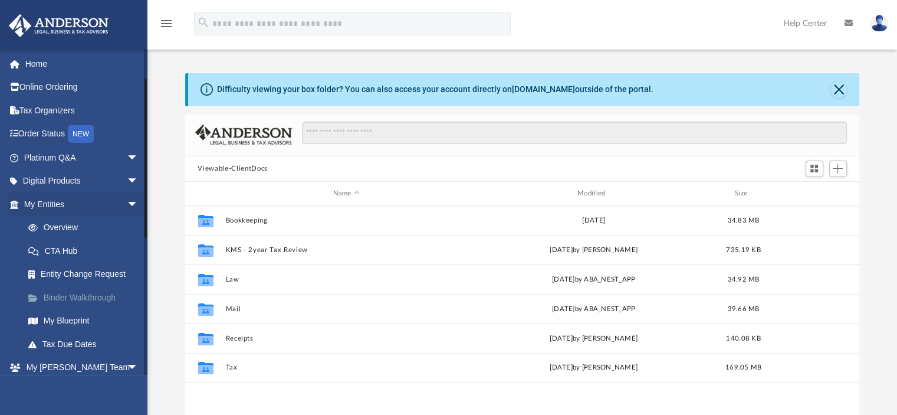
scroll to position [59, 0]
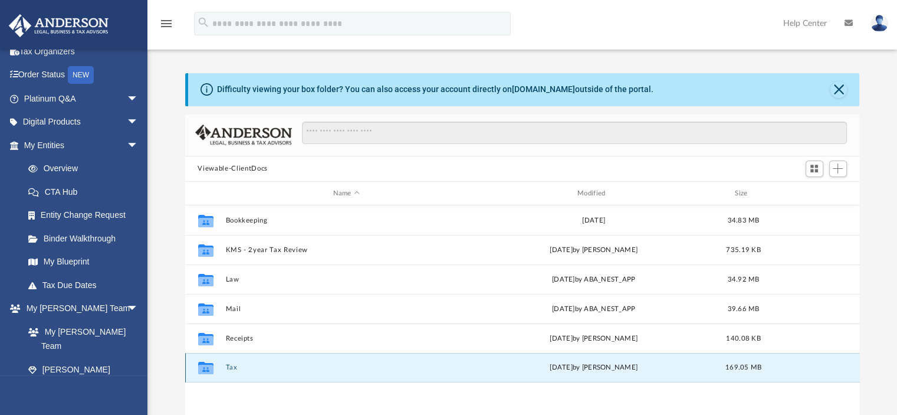
click at [230, 366] on button "Tax" at bounding box center [346, 368] width 242 height 8
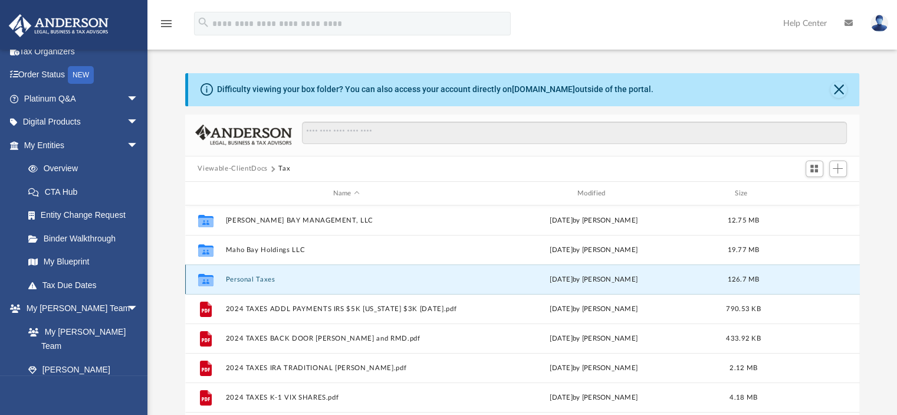
click at [268, 278] on button "Personal Taxes" at bounding box center [346, 280] width 242 height 8
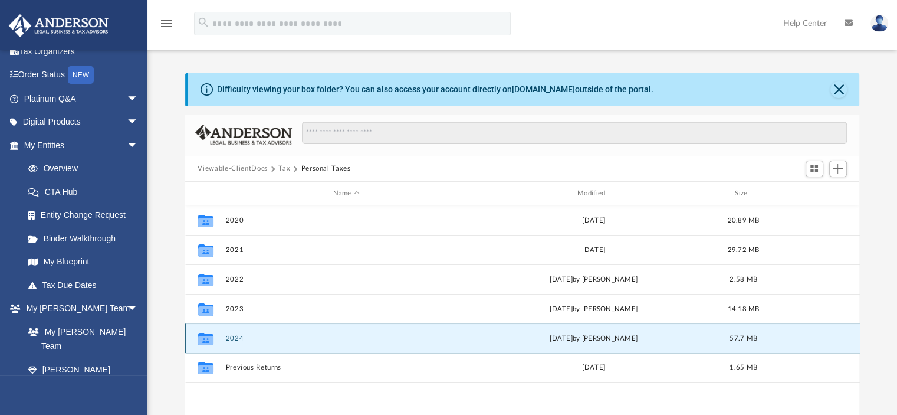
click at [233, 336] on button "2024" at bounding box center [346, 339] width 242 height 8
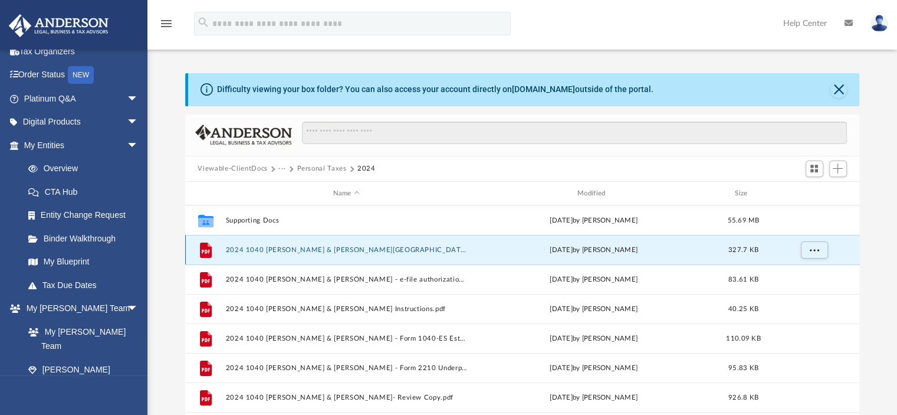
click at [263, 247] on button "2024 1040 [PERSON_NAME] & [PERSON_NAME][GEOGRAPHIC_DATA] ([GEOGRAPHIC_DATA] Cit…" at bounding box center [346, 250] width 242 height 8
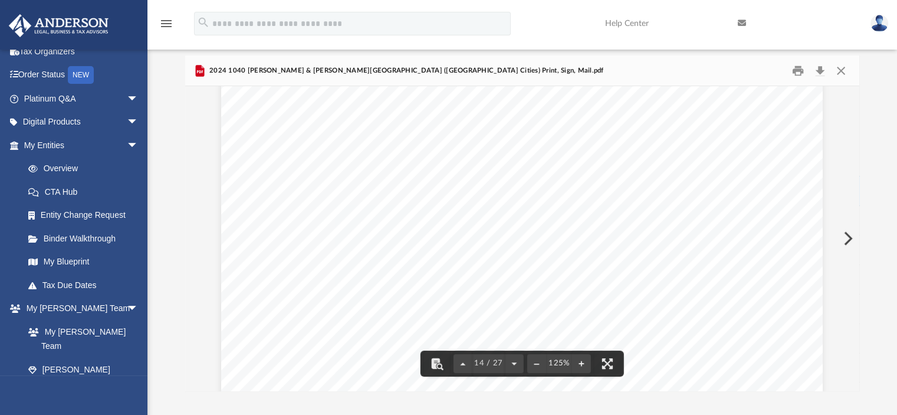
drag, startPoint x: 856, startPoint y: 233, endPoint x: 855, endPoint y: 162, distance: 70.8
click at [855, 162] on div "495753 [DATE] 0203 2024 Name(s) as shown on Page 1 Primary Social Security Numb…" at bounding box center [522, 238] width 675 height 304
drag, startPoint x: 854, startPoint y: 231, endPoint x: 852, endPoint y: 162, distance: 69.7
click at [853, 171] on div "495753 01-07-25 0203 2024 Name(s) as shown on Page 1 Primary Social Security Nu…" at bounding box center [522, 238] width 675 height 304
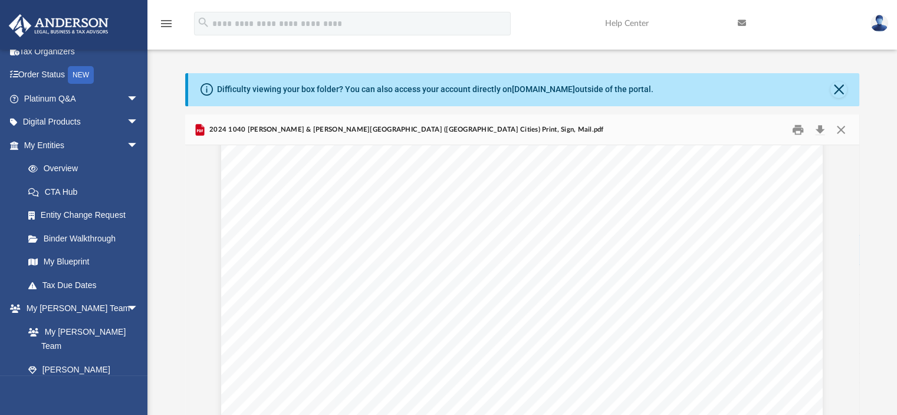
scroll to position [12332, 0]
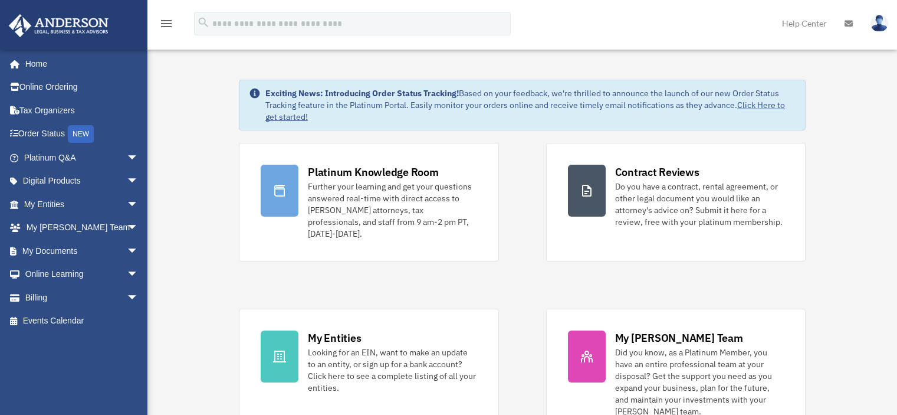
scroll to position [59, 0]
